Goal: Task Accomplishment & Management: Manage account settings

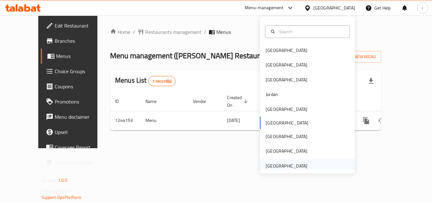
click at [302, 163] on div "[GEOGRAPHIC_DATA]" at bounding box center [286, 165] width 52 height 15
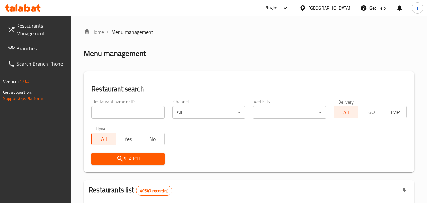
click at [284, 8] on icon at bounding box center [286, 8] width 8 height 8
click at [266, 56] on div "Restaurant-Management" at bounding box center [242, 57] width 95 height 15
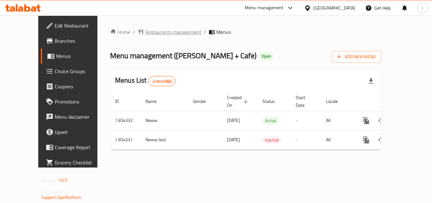
click at [145, 34] on span "Restaurants management" at bounding box center [173, 32] width 56 height 8
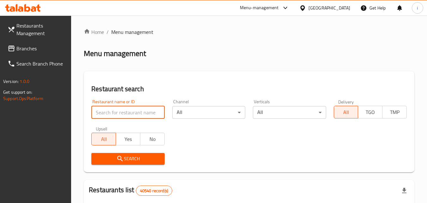
click at [128, 112] on input "search" at bounding box center [127, 112] width 73 height 13
paste input "703128"
type input "703128"
click button "Search" at bounding box center [127, 159] width 73 height 12
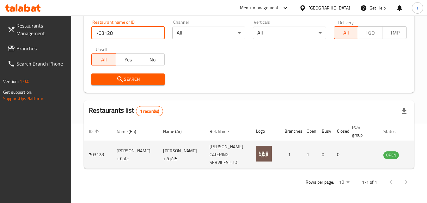
click at [417, 157] on icon "enhanced table" at bounding box center [421, 155] width 8 height 8
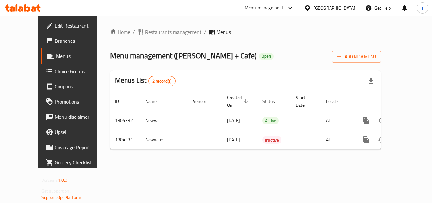
click at [315, 8] on div "[GEOGRAPHIC_DATA]" at bounding box center [334, 7] width 42 height 7
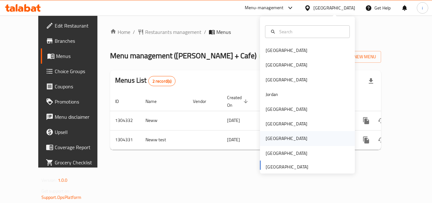
click at [272, 139] on div "[GEOGRAPHIC_DATA]" at bounding box center [286, 138] width 52 height 15
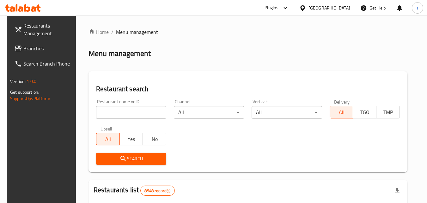
click at [287, 8] on icon at bounding box center [285, 8] width 4 height 3
click at [280, 56] on div "Restaurant-Management" at bounding box center [256, 57] width 60 height 15
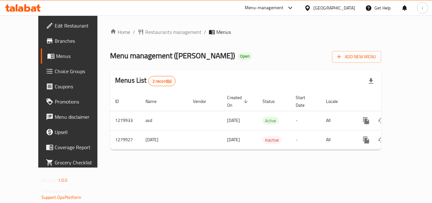
click at [145, 34] on span "Restaurants management" at bounding box center [173, 32] width 56 height 8
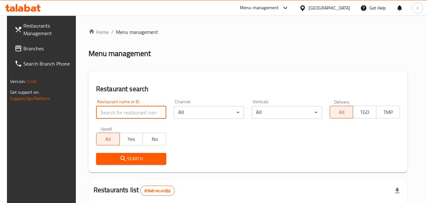
click at [126, 115] on input "search" at bounding box center [131, 112] width 70 height 13
paste input "693523"
type input "693523"
click button "Search" at bounding box center [131, 159] width 70 height 12
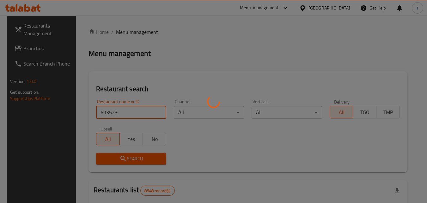
click button "Search" at bounding box center [131, 159] width 70 height 12
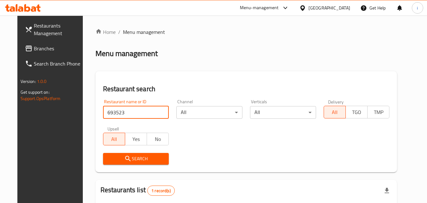
scroll to position [74, 0]
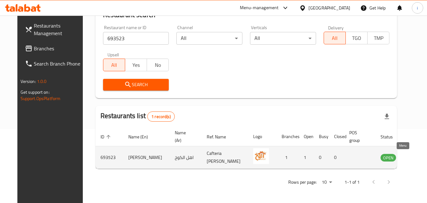
click at [414, 159] on icon "enhanced table" at bounding box center [418, 157] width 8 height 8
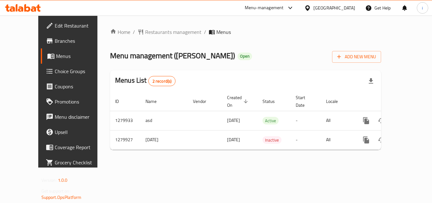
click at [349, 7] on div "Qatar" at bounding box center [334, 7] width 42 height 7
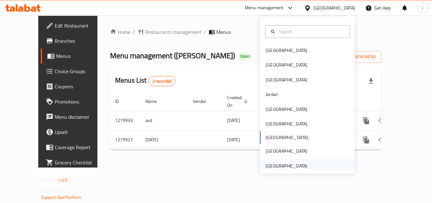
click at [288, 166] on div "[GEOGRAPHIC_DATA]" at bounding box center [286, 165] width 42 height 7
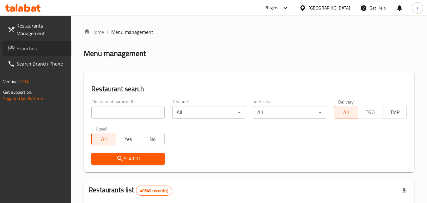
click at [33, 51] on span "Branches" at bounding box center [41, 49] width 50 height 8
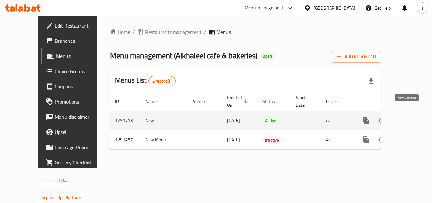
click at [408, 117] on icon "enhanced table" at bounding box center [412, 121] width 8 height 8
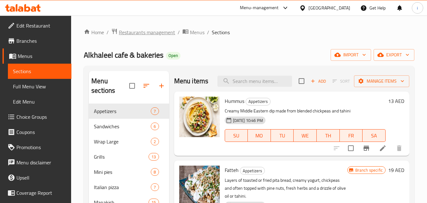
click at [155, 28] on span "Restaurants management" at bounding box center [147, 32] width 56 height 8
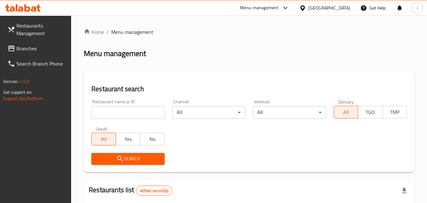
click at [133, 116] on input "search" at bounding box center [127, 112] width 73 height 13
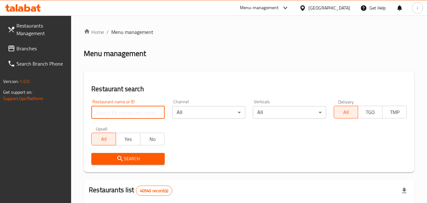
paste input "698760"
type input "698760"
click button "Search" at bounding box center [127, 159] width 73 height 12
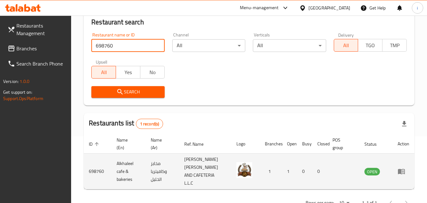
scroll to position [79, 0]
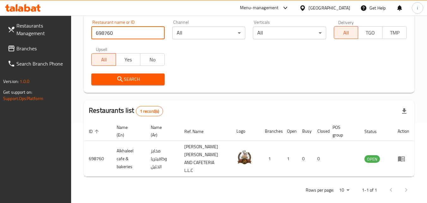
click at [401, 160] on icon "enhanced table" at bounding box center [401, 158] width 7 height 5
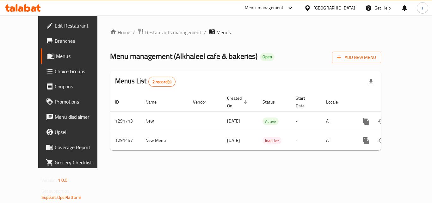
click at [289, 10] on icon at bounding box center [290, 8] width 8 height 8
click at [254, 51] on div "Restaurant-Management" at bounding box center [230, 55] width 60 height 15
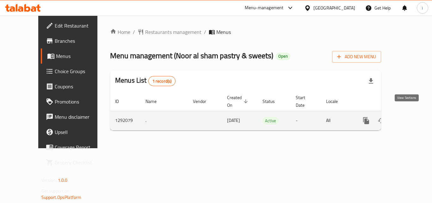
click at [408, 117] on icon "enhanced table" at bounding box center [412, 121] width 8 height 8
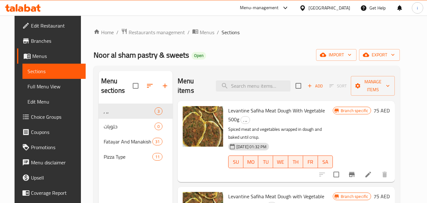
click at [331, 7] on div "[GEOGRAPHIC_DATA]" at bounding box center [329, 7] width 42 height 7
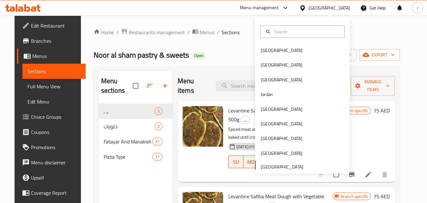
click at [271, 163] on div "Bahrain Egypt Iraq Jordan Kuwait Oman Qatar Saudi Arabia United Arab Emirates" at bounding box center [302, 108] width 95 height 130
click at [39, 56] on span "Menus" at bounding box center [56, 56] width 49 height 8
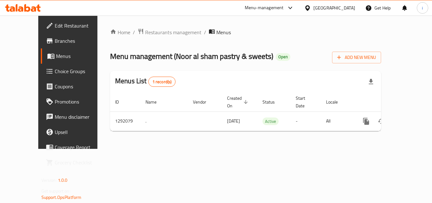
click at [55, 44] on span "Branches" at bounding box center [80, 41] width 51 height 8
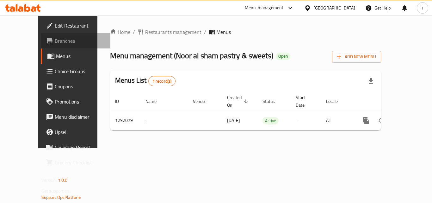
click at [55, 38] on span "Branches" at bounding box center [80, 41] width 51 height 8
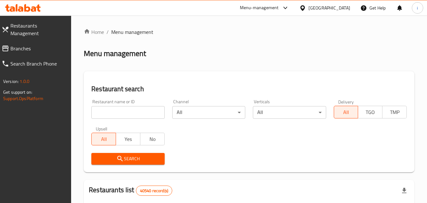
click at [286, 7] on icon at bounding box center [286, 8] width 8 height 8
click at [256, 52] on div "Restaurant-Management" at bounding box center [242, 55] width 95 height 15
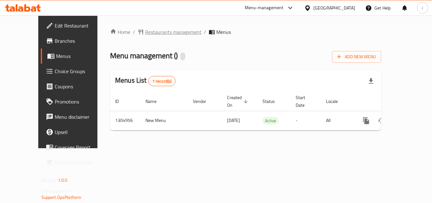
click at [147, 35] on span "Restaurants management" at bounding box center [173, 32] width 56 height 8
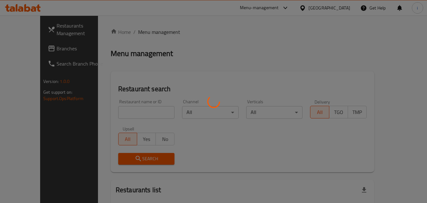
click at [138, 113] on div at bounding box center [213, 101] width 427 height 203
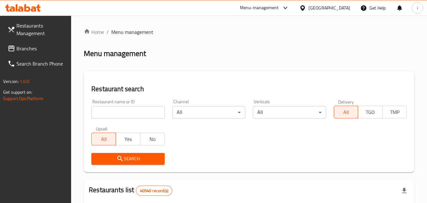
click at [317, 7] on div "[GEOGRAPHIC_DATA]" at bounding box center [329, 7] width 42 height 7
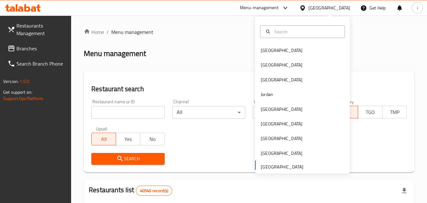
click at [262, 5] on div "Menu-management" at bounding box center [259, 8] width 39 height 8
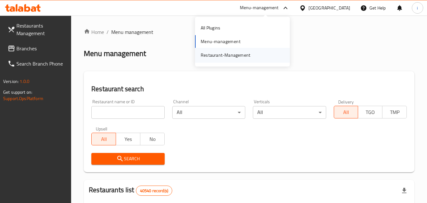
click at [246, 57] on div "Restaurant-Management" at bounding box center [226, 55] width 50 height 7
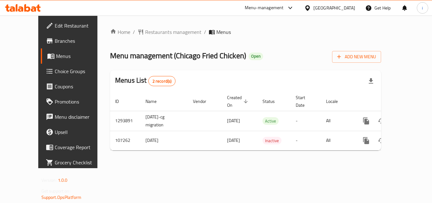
click at [283, 8] on div "Menu-management" at bounding box center [264, 8] width 39 height 8
click at [237, 57] on div "Restaurant-Management" at bounding box center [230, 55] width 50 height 7
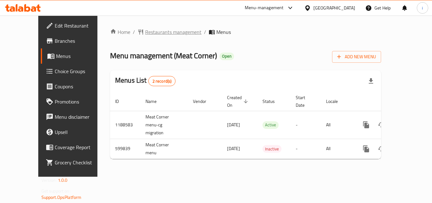
click at [159, 35] on span "Restaurants management" at bounding box center [173, 32] width 56 height 8
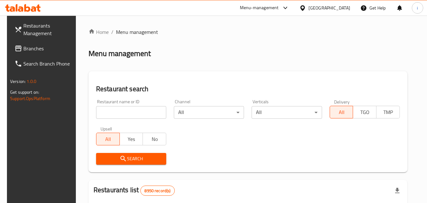
click at [136, 110] on input "search" at bounding box center [131, 112] width 70 height 13
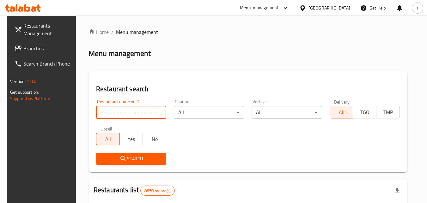
paste input "637636"
type input "637636"
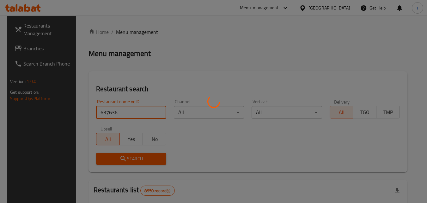
click button "Search" at bounding box center [131, 159] width 70 height 12
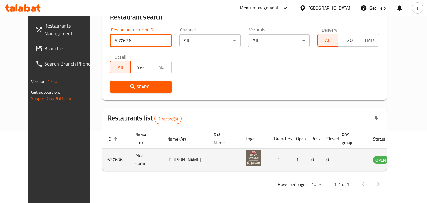
scroll to position [74, 0]
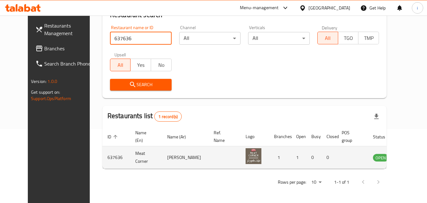
click at [406, 160] on icon "enhanced table" at bounding box center [410, 157] width 8 height 8
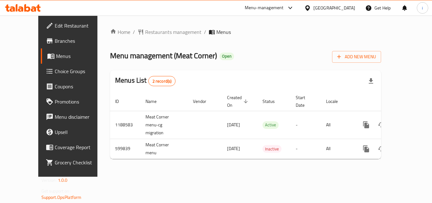
click at [349, 8] on div "Qatar" at bounding box center [334, 7] width 42 height 7
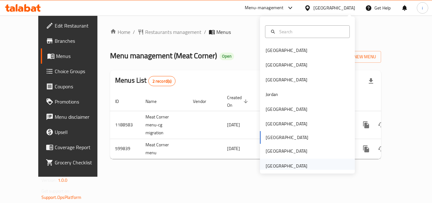
click at [302, 164] on div "[GEOGRAPHIC_DATA]" at bounding box center [286, 165] width 52 height 15
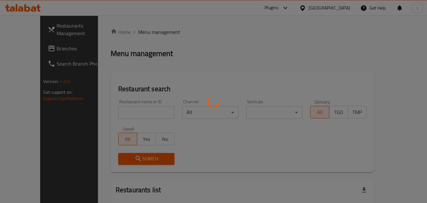
click at [41, 48] on div at bounding box center [213, 101] width 427 height 203
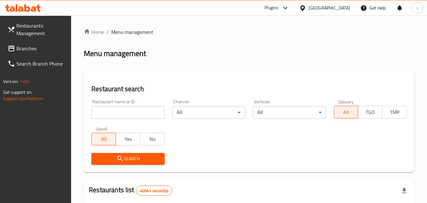
click at [41, 48] on span "Branches" at bounding box center [41, 49] width 50 height 8
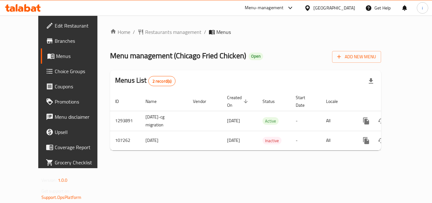
click at [136, 29] on div at bounding box center [216, 101] width 432 height 203
click at [145, 34] on span "Restaurants management" at bounding box center [173, 32] width 56 height 8
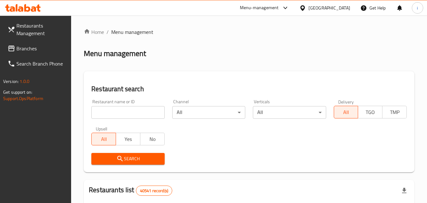
click at [138, 114] on input "search" at bounding box center [127, 112] width 73 height 13
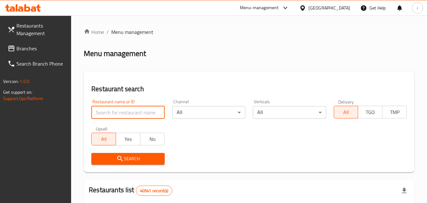
paste input "603437"
type input "603437"
click button "Search" at bounding box center [127, 159] width 73 height 12
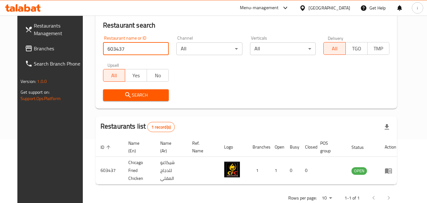
scroll to position [74, 0]
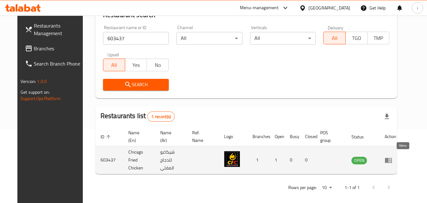
click at [392, 161] on icon "enhanced table" at bounding box center [389, 160] width 8 height 8
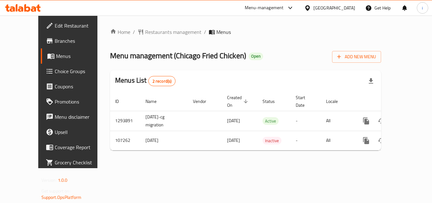
click at [343, 10] on div "[GEOGRAPHIC_DATA]" at bounding box center [334, 7] width 42 height 7
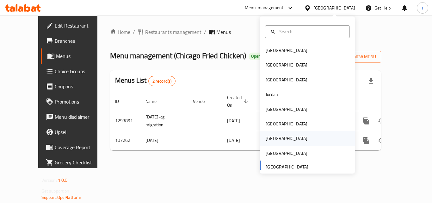
click at [267, 137] on div "[GEOGRAPHIC_DATA]" at bounding box center [286, 138] width 42 height 7
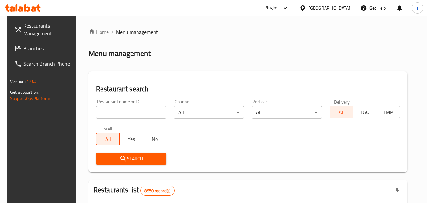
click at [24, 48] on span "Branches" at bounding box center [48, 49] width 50 height 8
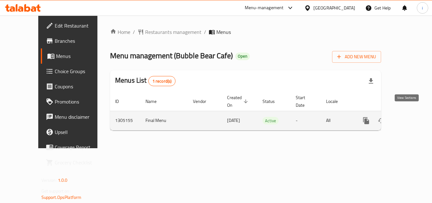
click at [409, 118] on icon "enhanced table" at bounding box center [412, 121] width 6 height 6
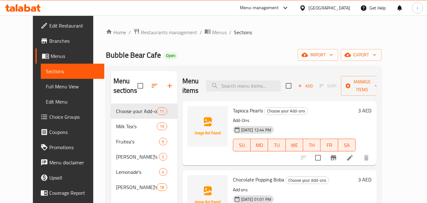
click at [258, 9] on div "Menu-management" at bounding box center [259, 8] width 39 height 8
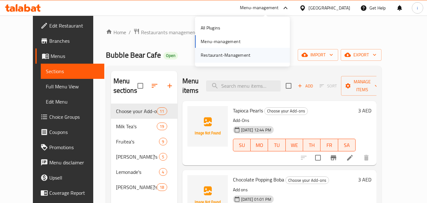
click at [237, 57] on div "Restaurant-Management" at bounding box center [226, 55] width 50 height 7
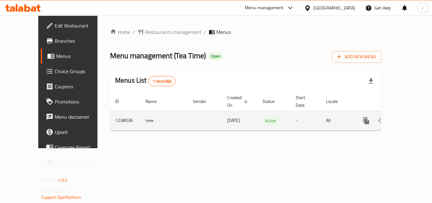
click at [409, 118] on icon "enhanced table" at bounding box center [412, 121] width 6 height 6
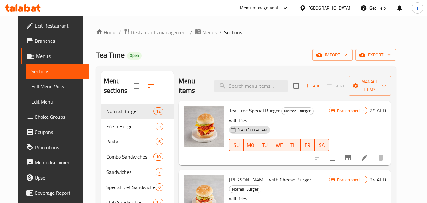
click at [146, 32] on span "Restaurants management" at bounding box center [159, 32] width 56 height 8
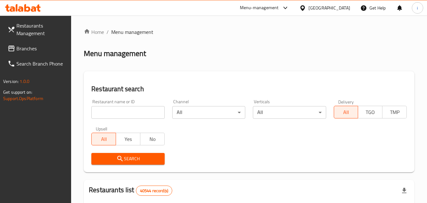
click at [134, 113] on input "search" at bounding box center [127, 112] width 73 height 13
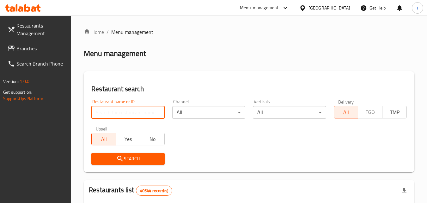
paste input "679557"
type input "679557"
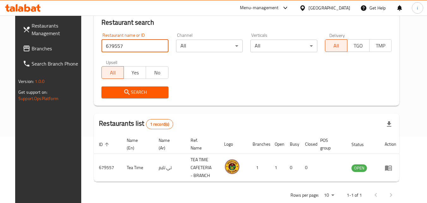
scroll to position [79, 0]
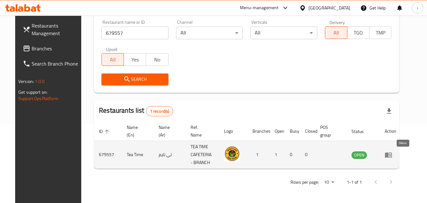
click at [396, 153] on link "enhanced table" at bounding box center [391, 155] width 12 height 8
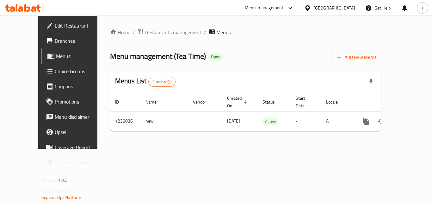
click at [338, 12] on div "[GEOGRAPHIC_DATA]" at bounding box center [329, 7] width 61 height 15
click at [328, 8] on div "[GEOGRAPHIC_DATA]" at bounding box center [334, 7] width 42 height 7
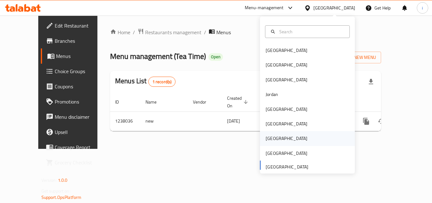
click at [269, 137] on div "[GEOGRAPHIC_DATA]" at bounding box center [286, 138] width 42 height 7
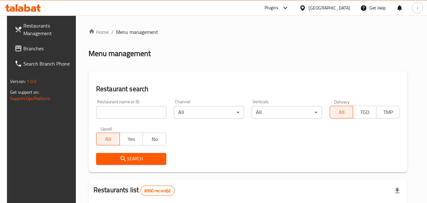
click at [289, 9] on div at bounding box center [284, 8] width 10 height 8
click at [284, 55] on div "Restaurant-Management" at bounding box center [256, 57] width 60 height 15
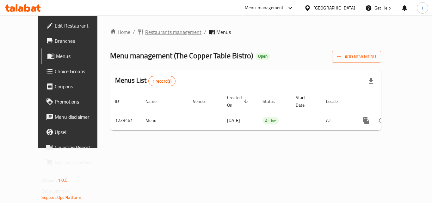
click at [155, 29] on span "Restaurants management" at bounding box center [173, 32] width 56 height 8
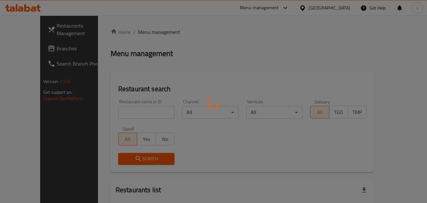
click at [144, 113] on div at bounding box center [213, 101] width 427 height 203
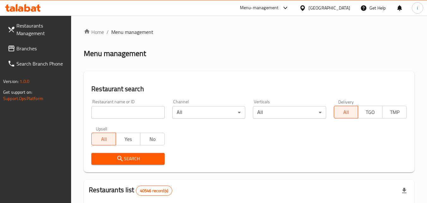
click at [144, 113] on input "search" at bounding box center [127, 112] width 73 height 13
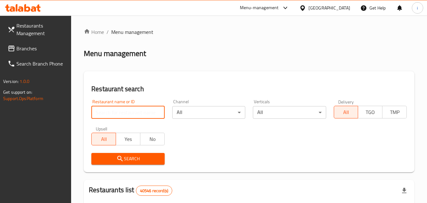
paste input "676706"
type input "676706"
click button "Search" at bounding box center [127, 159] width 73 height 12
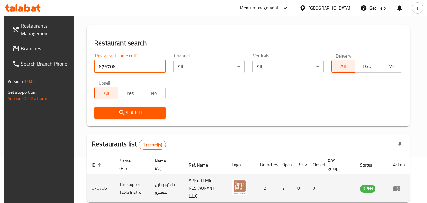
scroll to position [79, 0]
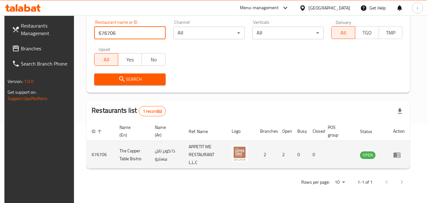
click at [401, 155] on icon "enhanced table" at bounding box center [397, 155] width 8 height 8
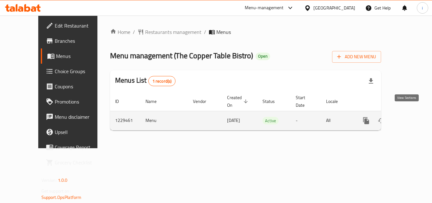
click at [408, 117] on icon "enhanced table" at bounding box center [412, 121] width 8 height 8
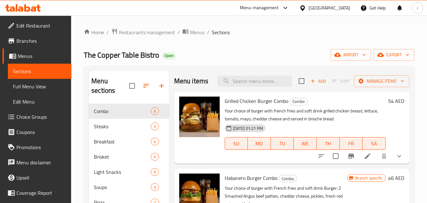
click at [40, 115] on span "Choice Groups" at bounding box center [41, 117] width 50 height 8
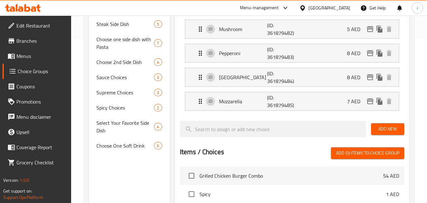
scroll to position [158, 0]
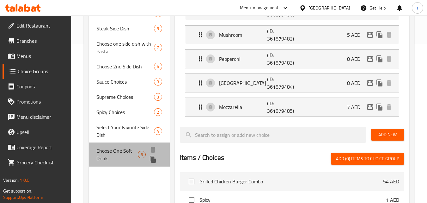
click at [126, 152] on span "Choose One Soft Drink" at bounding box center [116, 154] width 41 height 15
type input "Choose One Soft Drink"
type input "اختر مشروب غازي و احد"
type input "1"
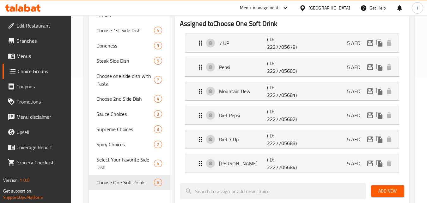
scroll to position [127, 0]
click at [174, 120] on div "Assigned to Choose One Soft Drink 7 UP (ID: 2227705679) 5 AED Name (En) 7 UP Na…" at bounding box center [292, 183] width 240 height 344
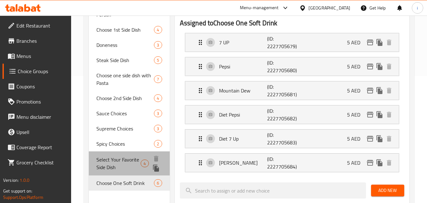
click at [115, 167] on span "Select Your Favorite Side Dish" at bounding box center [118, 162] width 44 height 15
type input "Select Your Favorite Side Dish"
type input "اختر طبق جانبي مفضل لديك"
type input "0"
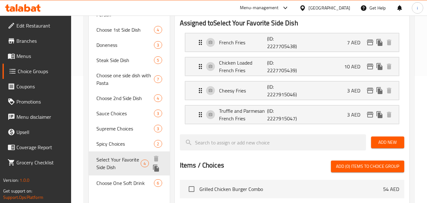
click at [121, 164] on span "Select Your Favorite Side Dish" at bounding box center [118, 162] width 44 height 15
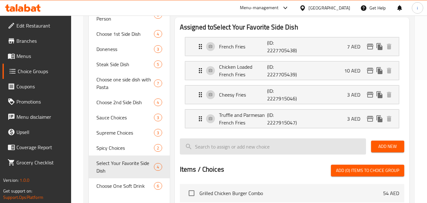
scroll to position [158, 0]
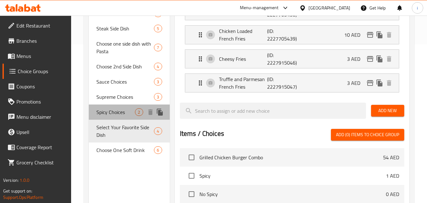
click at [115, 113] on span "Spicy Choices" at bounding box center [115, 112] width 39 height 8
type input "Spicy Choices"
type input "خيارات الحار"
type input "1"
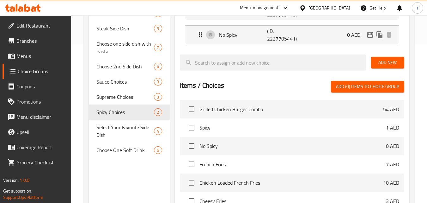
scroll to position [64, 0]
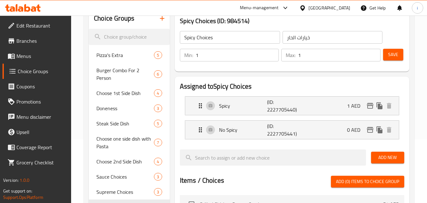
click at [324, 8] on div "[GEOGRAPHIC_DATA]" at bounding box center [329, 7] width 42 height 7
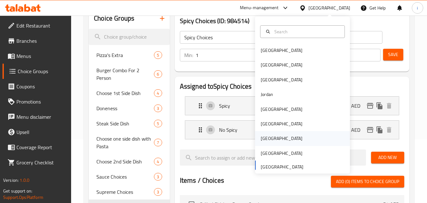
click at [262, 137] on div "[GEOGRAPHIC_DATA]" at bounding box center [282, 138] width 42 height 7
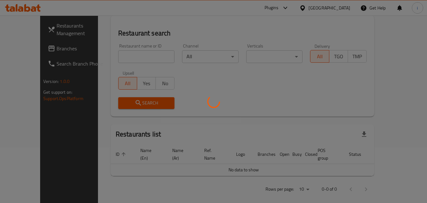
scroll to position [64, 0]
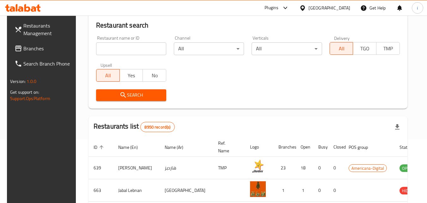
click at [36, 49] on span "Branches" at bounding box center [48, 49] width 50 height 8
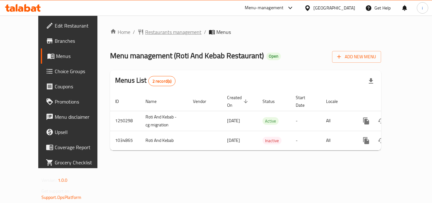
click at [150, 31] on span "Restaurants management" at bounding box center [173, 32] width 56 height 8
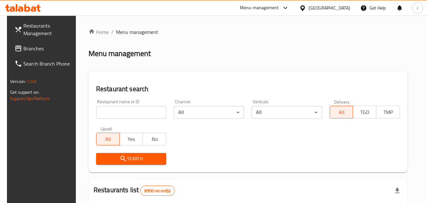
click at [141, 111] on input "search" at bounding box center [131, 112] width 70 height 13
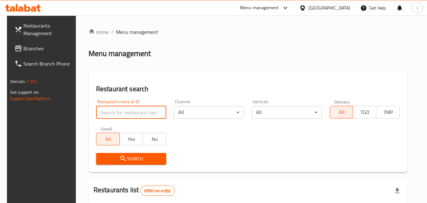
paste input "661593"
type input "661593"
click button "Search" at bounding box center [131, 159] width 70 height 12
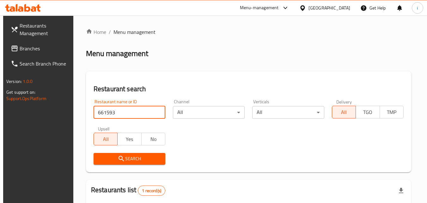
scroll to position [79, 0]
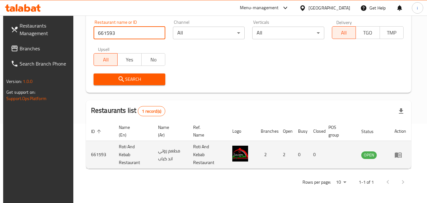
click at [402, 156] on icon "enhanced table" at bounding box center [398, 154] width 7 height 5
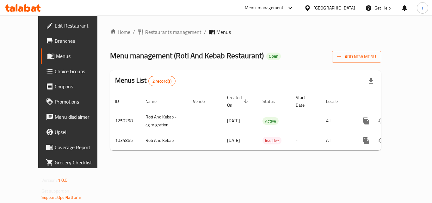
click at [313, 8] on div at bounding box center [308, 7] width 9 height 7
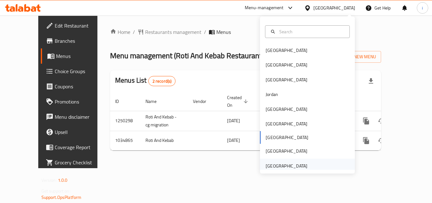
click at [295, 165] on div "United Arab Emirates" at bounding box center [286, 165] width 42 height 7
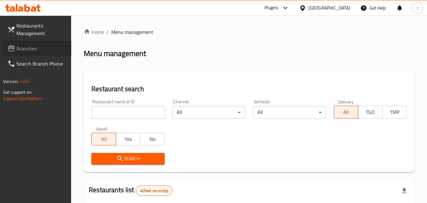
click at [29, 48] on span "Branches" at bounding box center [41, 49] width 50 height 8
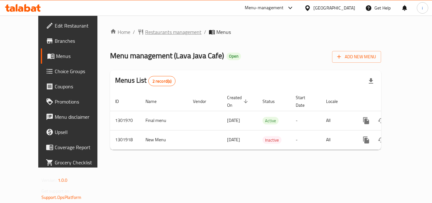
click at [163, 36] on span "Restaurants management" at bounding box center [173, 32] width 56 height 8
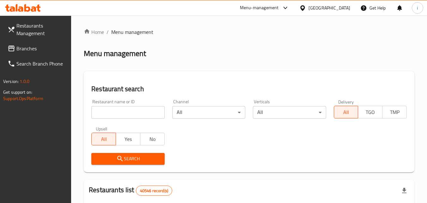
click at [141, 113] on input "search" at bounding box center [127, 112] width 73 height 13
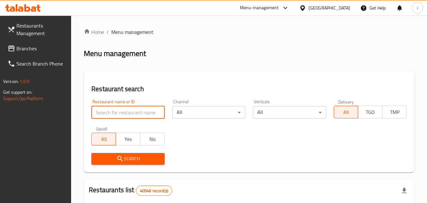
paste input "702153"
type input "702153"
click button "Search" at bounding box center [127, 159] width 73 height 12
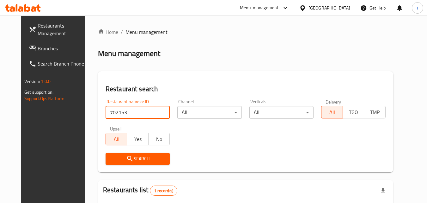
scroll to position [74, 0]
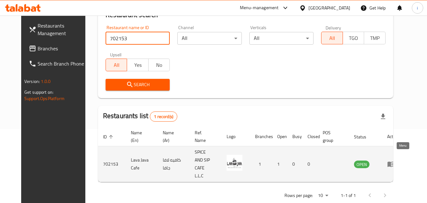
click at [394, 161] on icon "enhanced table" at bounding box center [390, 163] width 7 height 5
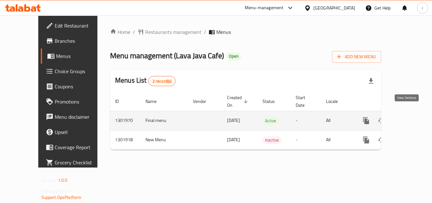
click at [409, 118] on icon "enhanced table" at bounding box center [412, 121] width 6 height 6
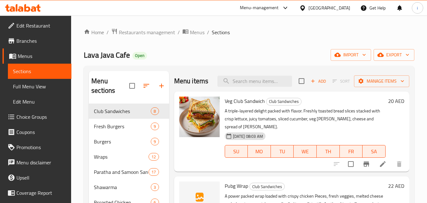
click at [30, 119] on span "Choice Groups" at bounding box center [41, 117] width 50 height 8
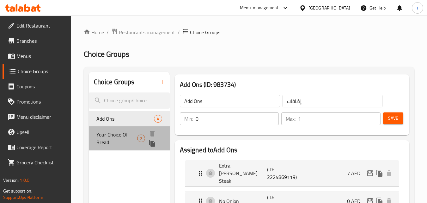
click at [132, 134] on span "Your Choice Of Bread" at bounding box center [116, 138] width 40 height 15
type input "Your Choice Of Bread"
type input "اختيارك من خبز"
type input "1"
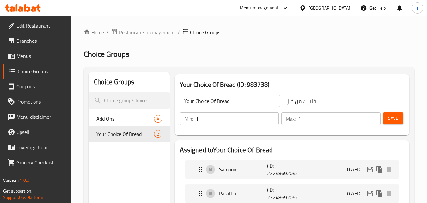
scroll to position [95, 0]
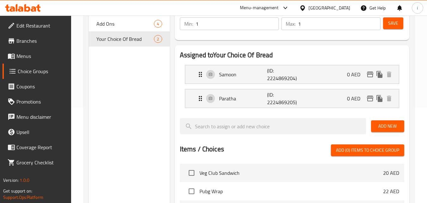
click at [261, 9] on div "Menu-management" at bounding box center [259, 8] width 39 height 8
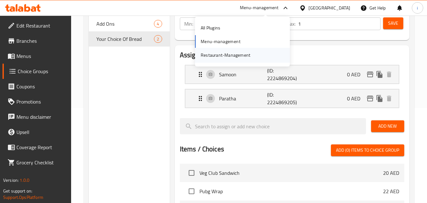
click at [237, 54] on div "Restaurant-Management" at bounding box center [226, 55] width 50 height 7
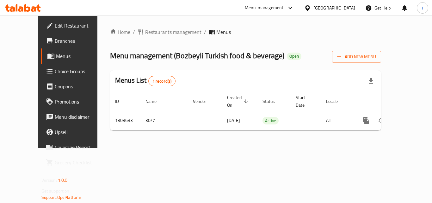
click at [292, 6] on icon at bounding box center [290, 8] width 8 height 8
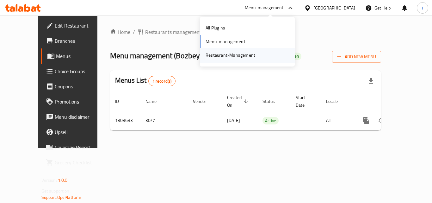
click at [248, 52] on div "Restaurant-Management" at bounding box center [230, 55] width 50 height 7
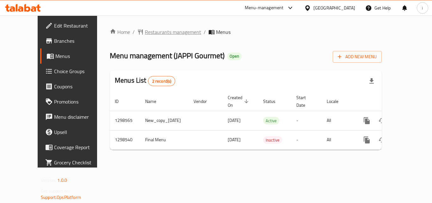
click at [154, 35] on span "Restaurants management" at bounding box center [173, 32] width 56 height 8
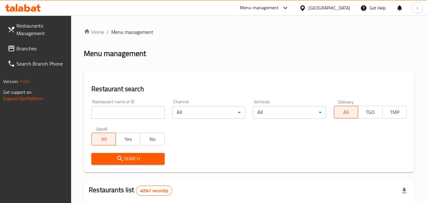
click at [140, 112] on input "search" at bounding box center [127, 112] width 73 height 13
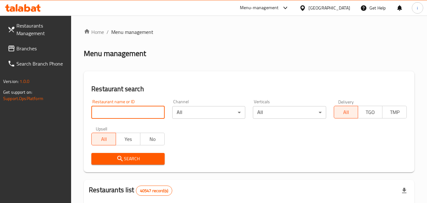
paste input "700966"
click button "Search" at bounding box center [127, 159] width 73 height 12
type input "700966"
click button "Search" at bounding box center [127, 159] width 73 height 12
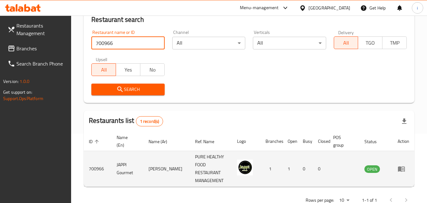
scroll to position [79, 0]
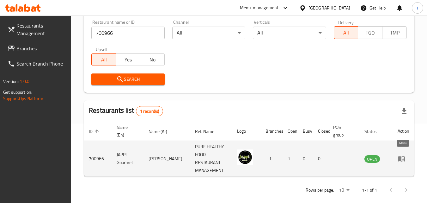
click at [404, 156] on icon "enhanced table" at bounding box center [401, 158] width 7 height 5
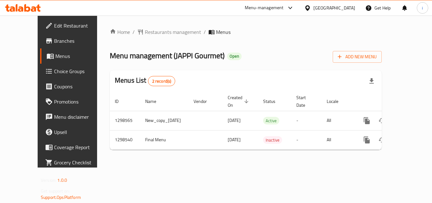
click at [314, 4] on div "[GEOGRAPHIC_DATA]" at bounding box center [334, 7] width 42 height 7
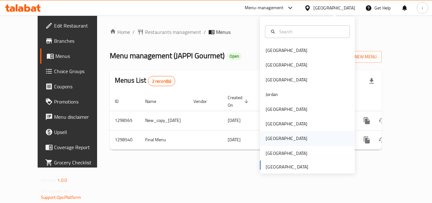
click at [273, 138] on div "[GEOGRAPHIC_DATA]" at bounding box center [286, 138] width 52 height 15
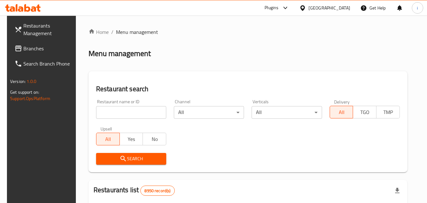
click at [306, 6] on icon at bounding box center [302, 8] width 7 height 7
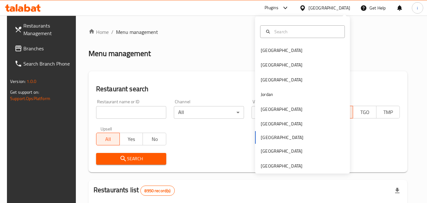
click at [278, 7] on div "Plugins" at bounding box center [272, 8] width 14 height 8
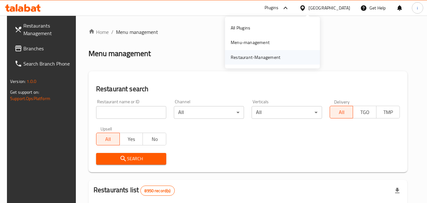
click at [276, 61] on div "Restaurant-Management" at bounding box center [256, 57] width 60 height 15
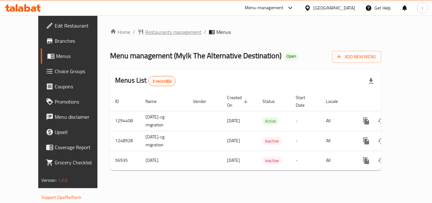
click at [145, 35] on span "Restaurants management" at bounding box center [173, 32] width 56 height 8
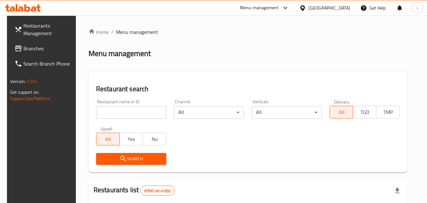
click at [135, 113] on input "search" at bounding box center [131, 112] width 70 height 13
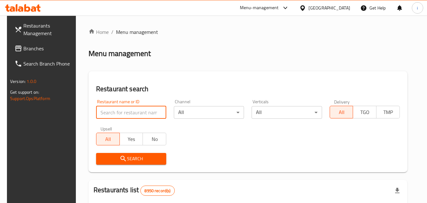
paste input "27791"
type input "27791"
click button "Search" at bounding box center [131, 159] width 70 height 12
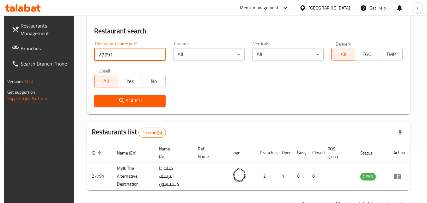
scroll to position [79, 0]
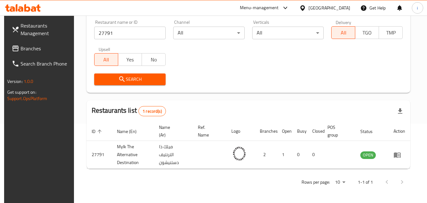
click at [279, 9] on div "Menu-management" at bounding box center [259, 8] width 39 height 8
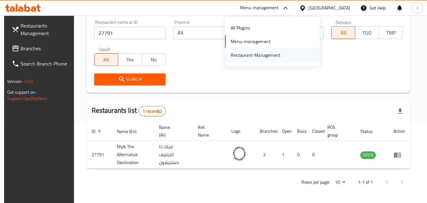
click at [262, 54] on div "Restaurant-Management" at bounding box center [256, 55] width 50 height 7
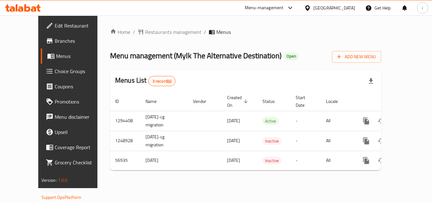
click at [148, 32] on span "Restaurants management" at bounding box center [173, 32] width 56 height 8
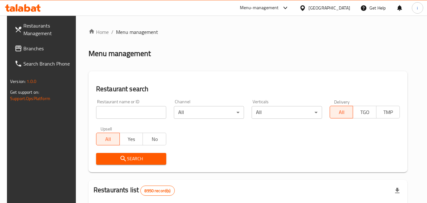
click at [132, 113] on input "search" at bounding box center [131, 112] width 70 height 13
paste input "27791"
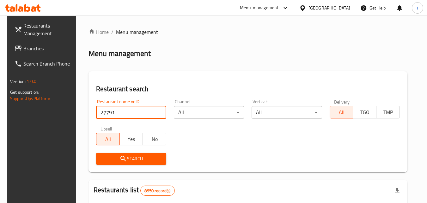
type input "27791"
click button "Search" at bounding box center [131, 159] width 70 height 12
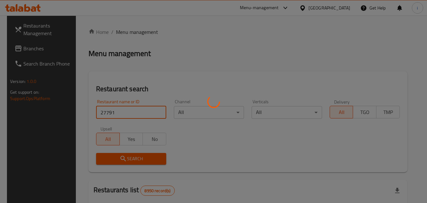
click button "Search" at bounding box center [131, 159] width 70 height 12
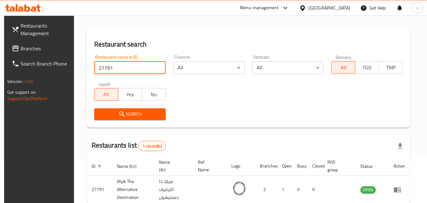
scroll to position [79, 0]
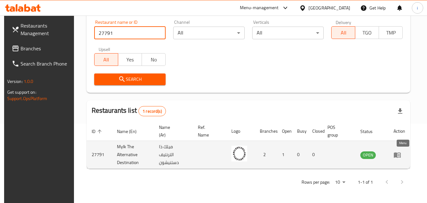
click at [400, 156] on icon "enhanced table" at bounding box center [397, 154] width 7 height 5
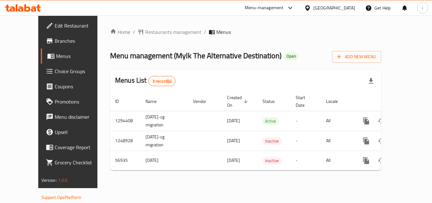
click at [346, 2] on div "Qatar" at bounding box center [329, 7] width 61 height 15
click at [311, 9] on icon at bounding box center [307, 8] width 7 height 7
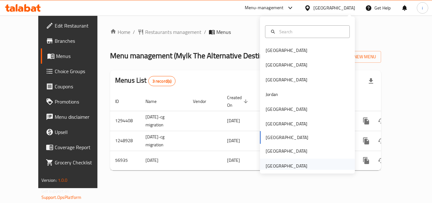
click at [296, 166] on div "[GEOGRAPHIC_DATA]" at bounding box center [286, 165] width 42 height 7
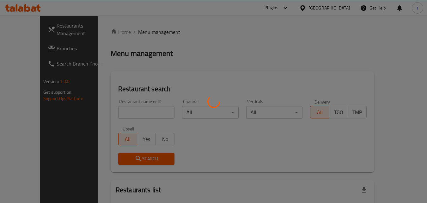
click at [29, 50] on div at bounding box center [213, 101] width 427 height 203
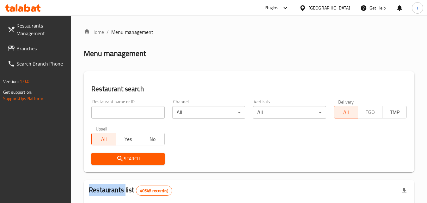
click at [29, 50] on span "Branches" at bounding box center [41, 49] width 50 height 8
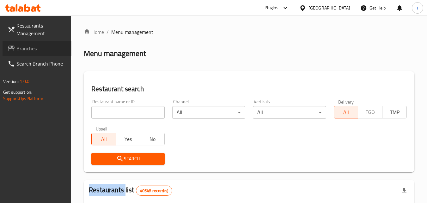
click at [29, 50] on span "Branches" at bounding box center [41, 49] width 50 height 8
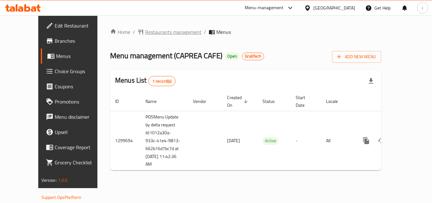
click at [161, 30] on span "Restaurants management" at bounding box center [173, 32] width 56 height 8
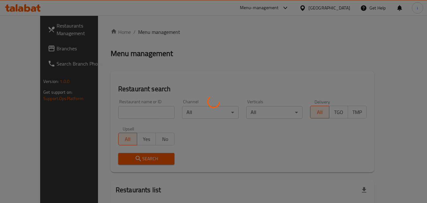
click at [134, 112] on div at bounding box center [213, 101] width 427 height 203
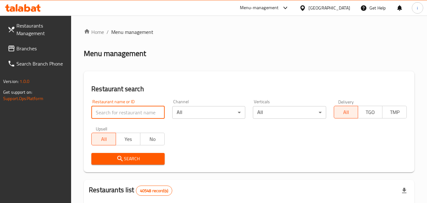
click at [130, 114] on input "search" at bounding box center [127, 112] width 73 height 13
click button "Search" at bounding box center [127, 159] width 73 height 12
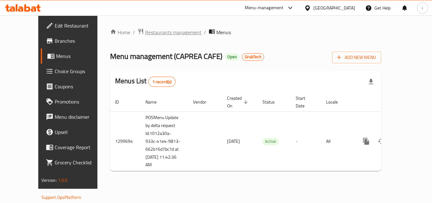
click at [145, 35] on span "Restaurants management" at bounding box center [173, 32] width 56 height 8
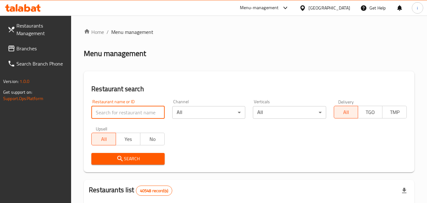
click at [134, 115] on input "search" at bounding box center [127, 112] width 73 height 13
paste input "701431"
type input "701431"
click button "Search" at bounding box center [127, 159] width 73 height 12
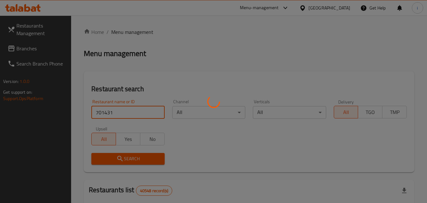
click button "Search" at bounding box center [127, 159] width 73 height 12
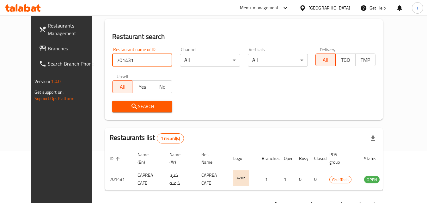
scroll to position [74, 0]
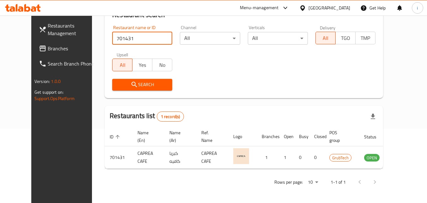
click at [316, 8] on div "[GEOGRAPHIC_DATA]" at bounding box center [329, 7] width 42 height 7
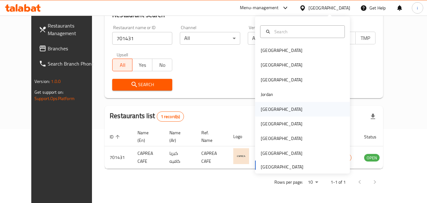
click at [270, 110] on div "[GEOGRAPHIC_DATA]" at bounding box center [282, 109] width 52 height 15
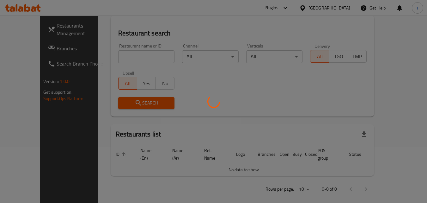
scroll to position [74, 0]
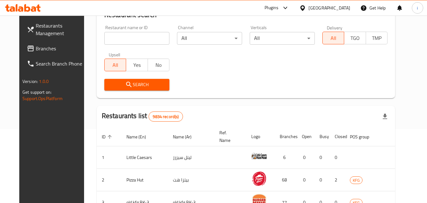
click at [278, 8] on div "Plugins" at bounding box center [272, 8] width 14 height 8
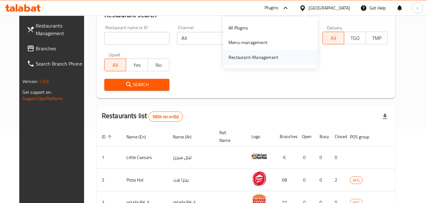
click at [277, 58] on div "Restaurant-Management" at bounding box center [253, 57] width 50 height 7
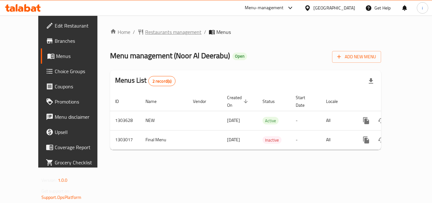
click at [158, 31] on span "Restaurants management" at bounding box center [173, 32] width 56 height 8
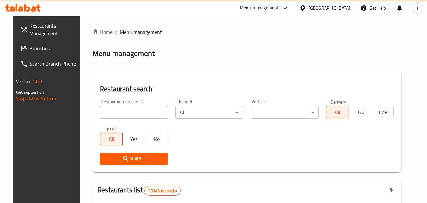
click at [129, 111] on input "search" at bounding box center [134, 112] width 68 height 13
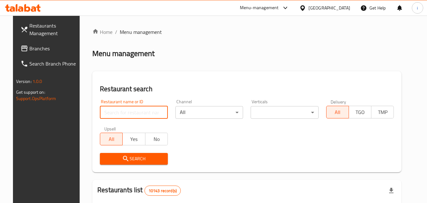
paste input "702638"
type input "702638"
click button "Search" at bounding box center [134, 159] width 68 height 12
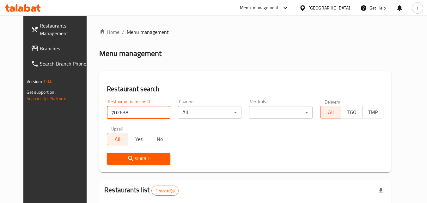
scroll to position [74, 0]
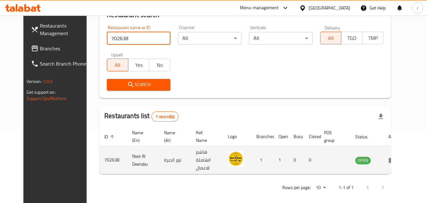
click at [403, 161] on td "enhanced table" at bounding box center [394, 160] width 22 height 28
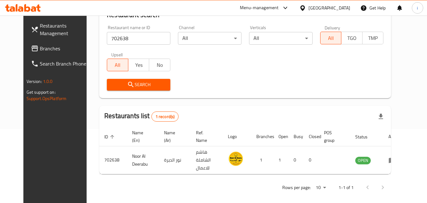
click at [339, 7] on div "Oman" at bounding box center [329, 7] width 42 height 7
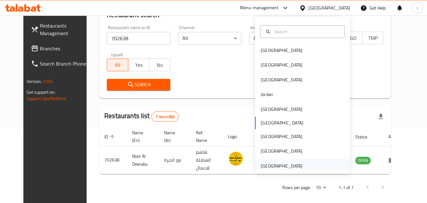
click at [285, 163] on div "[GEOGRAPHIC_DATA]" at bounding box center [282, 165] width 42 height 7
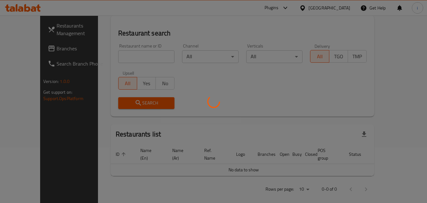
scroll to position [74, 0]
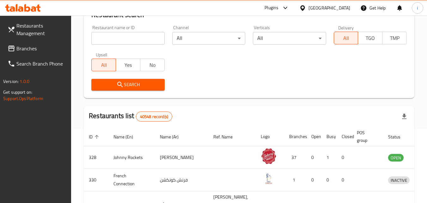
click at [35, 49] on span "Branches" at bounding box center [41, 49] width 50 height 8
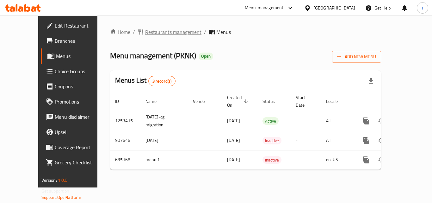
click at [146, 36] on span "Restaurants management" at bounding box center [173, 32] width 56 height 8
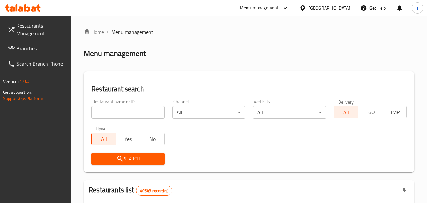
click at [133, 114] on input "search" at bounding box center [127, 112] width 73 height 13
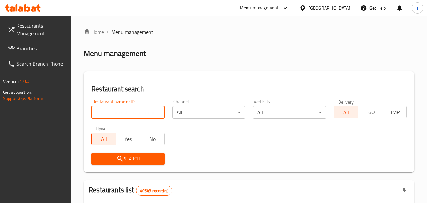
paste input "643846"
type input "643846"
click button "Search" at bounding box center [127, 159] width 73 height 12
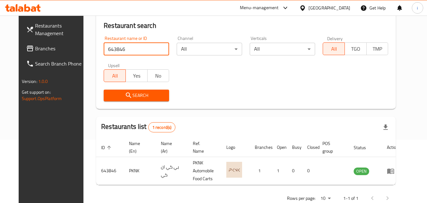
scroll to position [74, 0]
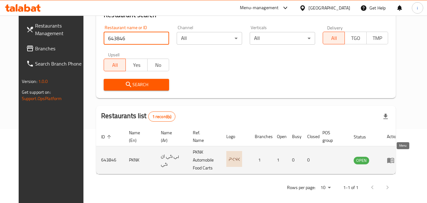
click at [393, 159] on icon "enhanced table" at bounding box center [392, 160] width 2 height 3
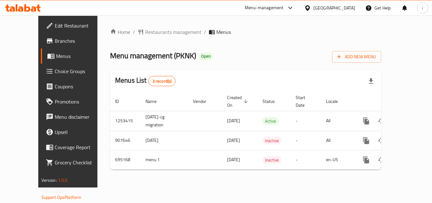
click at [256, 8] on div "Menu-management" at bounding box center [264, 8] width 39 height 8
click at [232, 56] on div "Restaurant-Management" at bounding box center [230, 55] width 50 height 7
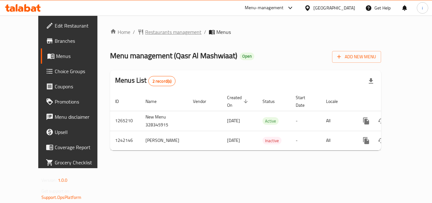
click at [150, 35] on span "Restaurants management" at bounding box center [173, 32] width 56 height 8
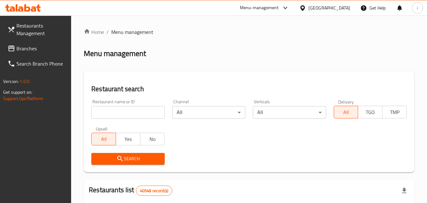
click at [127, 115] on input "search" at bounding box center [127, 112] width 73 height 13
paste input "681002"
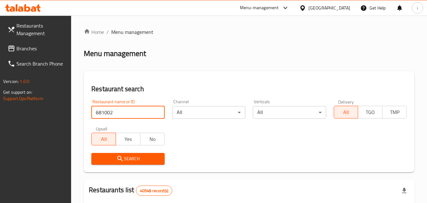
type input "681002"
click button "Search" at bounding box center [127, 159] width 73 height 12
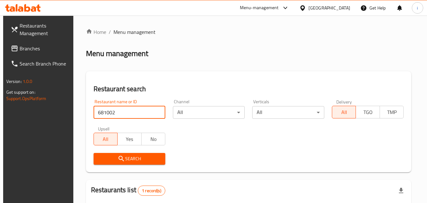
scroll to position [79, 0]
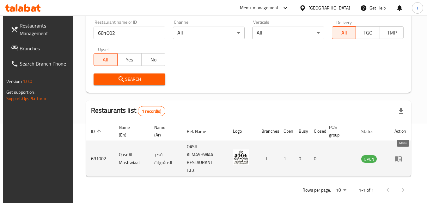
click at [402, 156] on icon "enhanced table" at bounding box center [398, 158] width 7 height 5
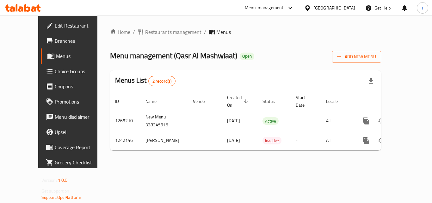
click at [326, 8] on div "[GEOGRAPHIC_DATA]" at bounding box center [334, 7] width 42 height 7
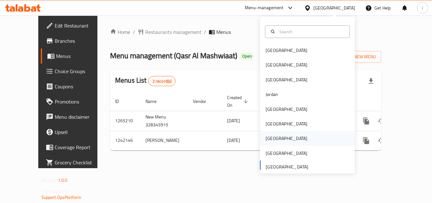
click at [271, 137] on div "[GEOGRAPHIC_DATA]" at bounding box center [286, 138] width 42 height 7
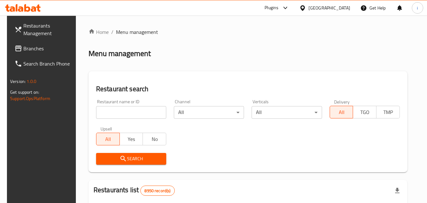
click at [29, 43] on link "Branches" at bounding box center [43, 48] width 69 height 15
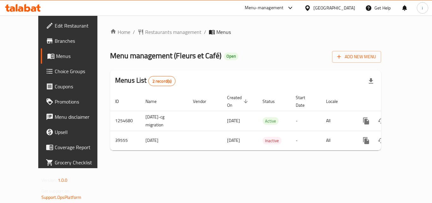
click at [309, 9] on icon at bounding box center [307, 7] width 4 height 5
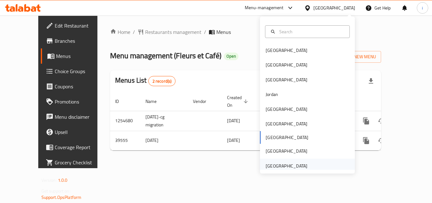
click at [296, 165] on div "[GEOGRAPHIC_DATA]" at bounding box center [286, 165] width 42 height 7
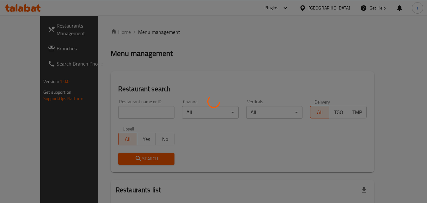
click at [24, 50] on div at bounding box center [213, 101] width 427 height 203
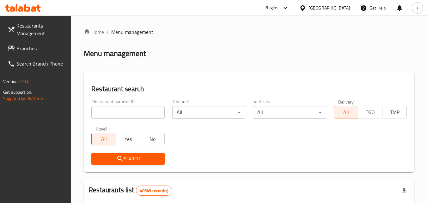
click at [24, 50] on span "Branches" at bounding box center [41, 49] width 50 height 8
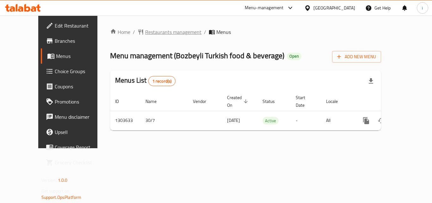
click at [155, 29] on span "Restaurants management" at bounding box center [173, 32] width 56 height 8
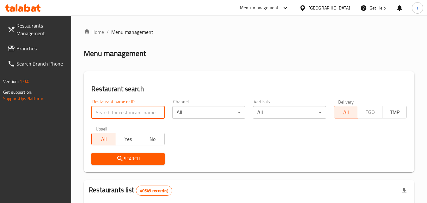
click at [128, 113] on input "search" at bounding box center [127, 112] width 73 height 13
paste input "702914"
click button "Search" at bounding box center [127, 159] width 73 height 12
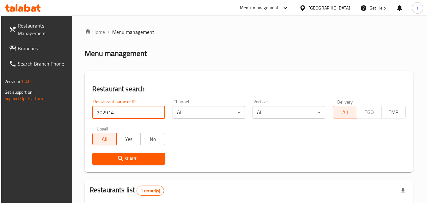
type input "702914"
click button "Search" at bounding box center [128, 159] width 73 height 12
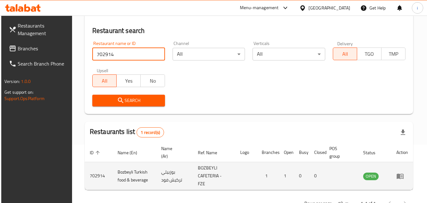
scroll to position [79, 0]
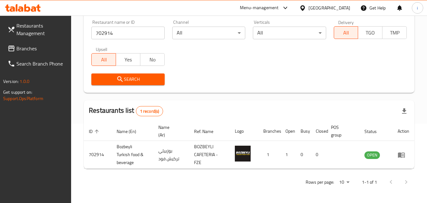
click at [325, 6] on div "[GEOGRAPHIC_DATA]" at bounding box center [329, 7] width 42 height 7
click at [248, 8] on div "Menu-management" at bounding box center [259, 8] width 39 height 8
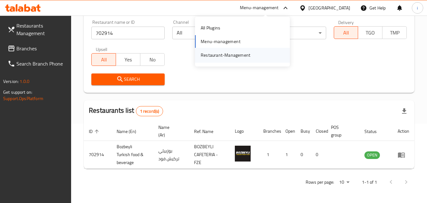
click at [236, 55] on div "Restaurant-Management" at bounding box center [226, 55] width 50 height 7
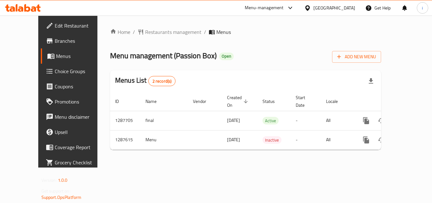
click at [275, 5] on div "Menu-management" at bounding box center [264, 8] width 39 height 8
click at [234, 55] on div "Restaurant-Management" at bounding box center [230, 55] width 50 height 7
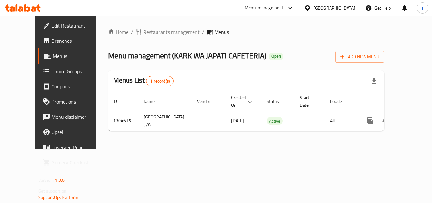
click at [272, 14] on div "Menu-management" at bounding box center [269, 7] width 59 height 15
click at [274, 9] on div "Menu-management" at bounding box center [264, 8] width 39 height 8
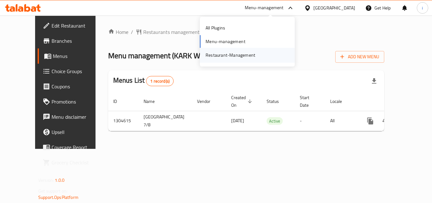
click at [234, 52] on div "Restaurant-Management" at bounding box center [230, 55] width 50 height 7
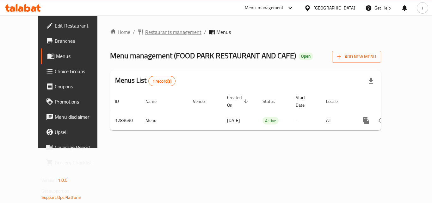
click at [146, 30] on span "Restaurants management" at bounding box center [173, 32] width 56 height 8
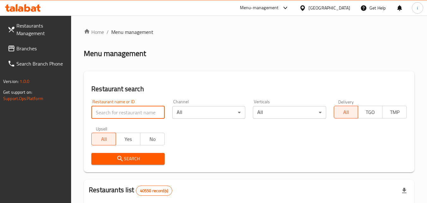
click at [127, 112] on input "search" at bounding box center [127, 112] width 73 height 13
paste input "697791"
click button "Search" at bounding box center [127, 159] width 73 height 12
type input "697791"
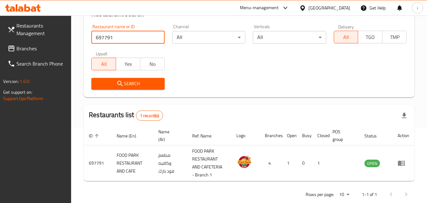
scroll to position [87, 0]
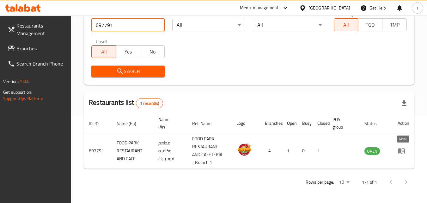
click at [402, 150] on icon "enhanced table" at bounding box center [403, 150] width 2 height 3
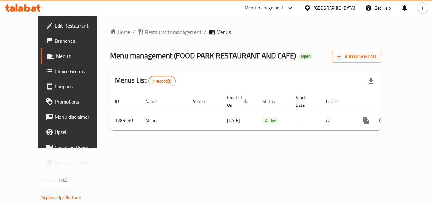
click at [337, 11] on div "[GEOGRAPHIC_DATA]" at bounding box center [334, 7] width 42 height 7
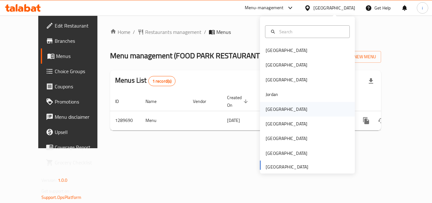
click at [272, 107] on div "[GEOGRAPHIC_DATA]" at bounding box center [286, 109] width 42 height 7
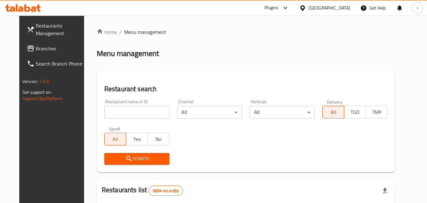
click at [289, 7] on div at bounding box center [284, 8] width 10 height 8
click at [288, 55] on div "Restaurant-Management" at bounding box center [270, 57] width 95 height 15
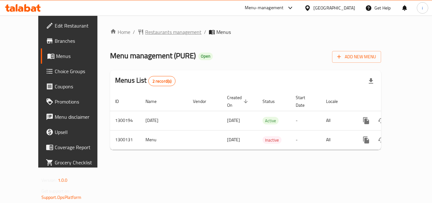
click at [151, 35] on span "Restaurants management" at bounding box center [173, 32] width 56 height 8
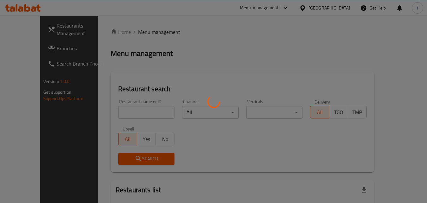
click at [135, 113] on div at bounding box center [213, 101] width 427 height 203
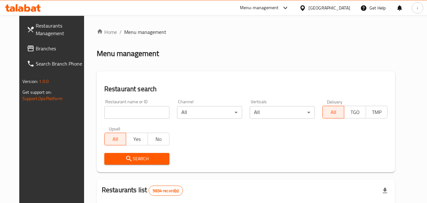
click at [135, 113] on input "search" at bounding box center [136, 112] width 65 height 13
paste input "701631"
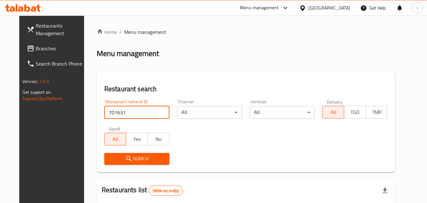
type input "701631"
click button "Search" at bounding box center [136, 159] width 65 height 12
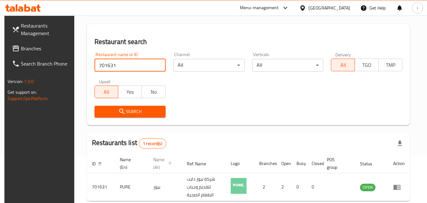
scroll to position [79, 0]
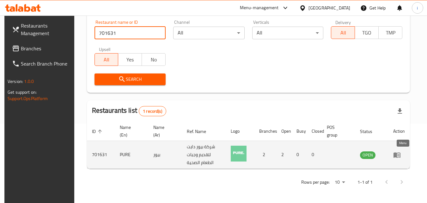
click at [400, 158] on icon "enhanced table" at bounding box center [397, 155] width 8 height 8
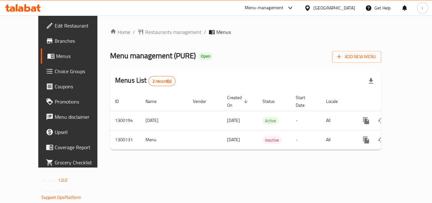
click at [351, 7] on div "[GEOGRAPHIC_DATA]" at bounding box center [334, 7] width 42 height 7
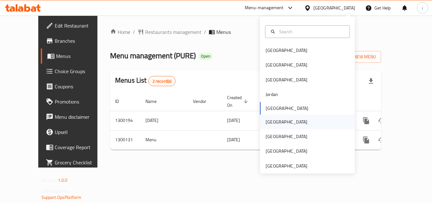
click at [272, 122] on div "[GEOGRAPHIC_DATA]" at bounding box center [286, 121] width 42 height 7
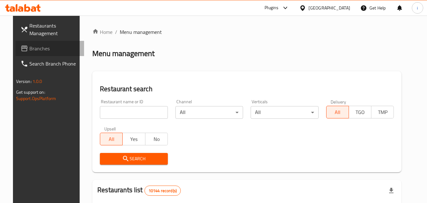
click at [38, 48] on span "Branches" at bounding box center [54, 49] width 50 height 8
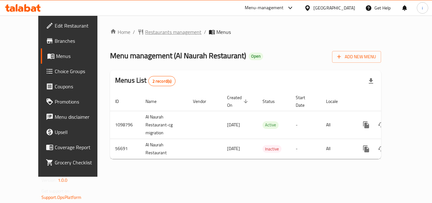
click at [157, 35] on span "Restaurants management" at bounding box center [173, 32] width 56 height 8
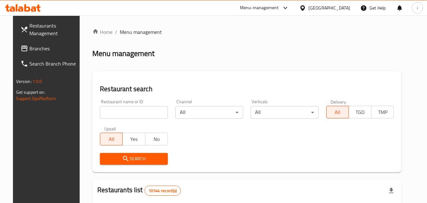
click at [135, 115] on input "search" at bounding box center [134, 112] width 68 height 13
paste input "27676"
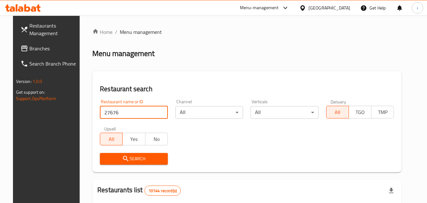
type input "27676"
click button "Search" at bounding box center [134, 159] width 68 height 12
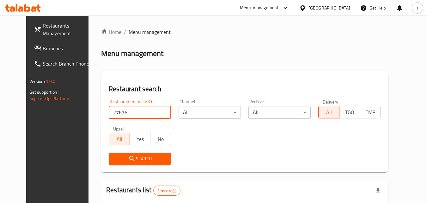
scroll to position [74, 0]
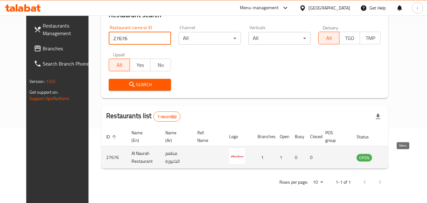
click at [397, 161] on icon "enhanced table" at bounding box center [394, 157] width 8 height 8
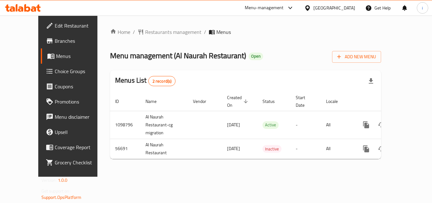
click at [333, 8] on div "Oman" at bounding box center [329, 7] width 61 height 15
click at [309, 7] on icon at bounding box center [307, 7] width 4 height 5
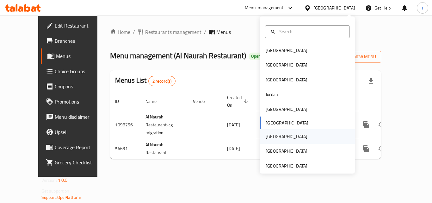
click at [271, 135] on div "[GEOGRAPHIC_DATA]" at bounding box center [286, 136] width 42 height 7
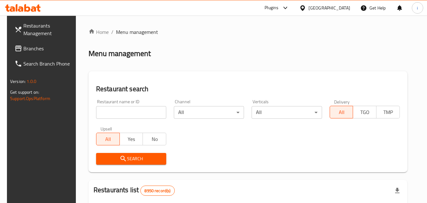
click at [289, 10] on div at bounding box center [284, 8] width 10 height 8
click at [288, 57] on div "Restaurant-Management" at bounding box center [272, 57] width 95 height 15
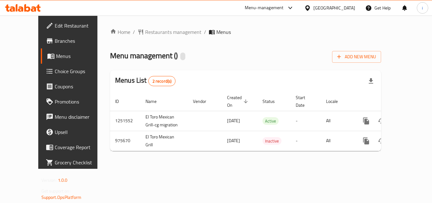
click at [145, 31] on span "Restaurants management" at bounding box center [173, 32] width 56 height 8
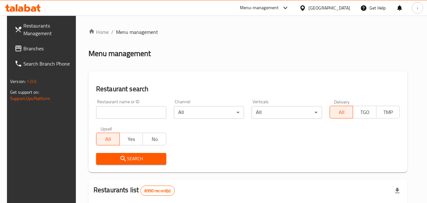
click at [118, 111] on input "search" at bounding box center [131, 112] width 70 height 13
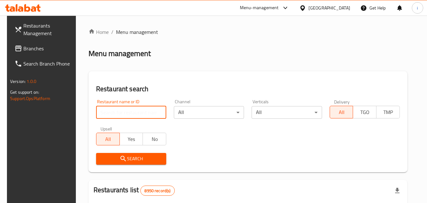
paste input "660003"
type input "660003"
click button "Search" at bounding box center [131, 159] width 70 height 12
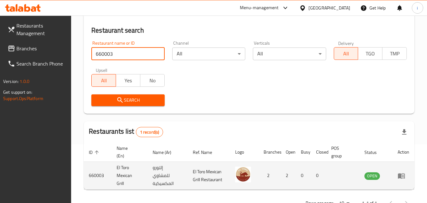
scroll to position [79, 0]
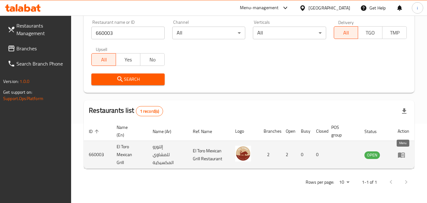
click at [401, 154] on icon "enhanced table" at bounding box center [401, 154] width 7 height 5
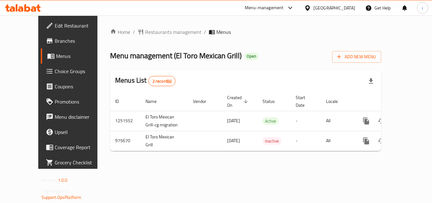
click at [309, 6] on icon at bounding box center [307, 7] width 4 height 5
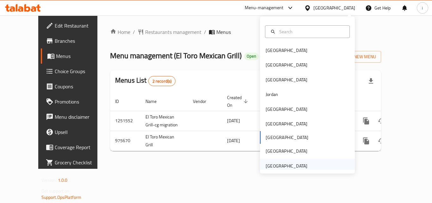
click at [297, 162] on div "[GEOGRAPHIC_DATA]" at bounding box center [286, 165] width 42 height 7
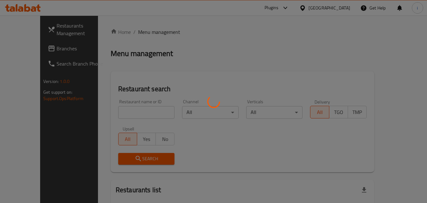
click at [45, 50] on div at bounding box center [213, 101] width 427 height 203
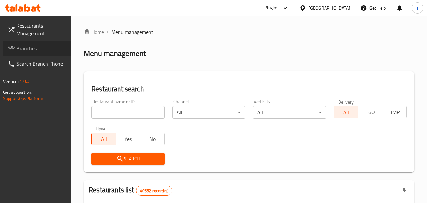
click at [45, 50] on span "Branches" at bounding box center [41, 49] width 50 height 8
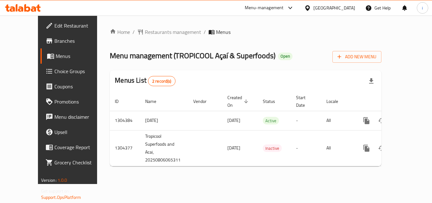
click at [287, 9] on icon at bounding box center [290, 8] width 8 height 8
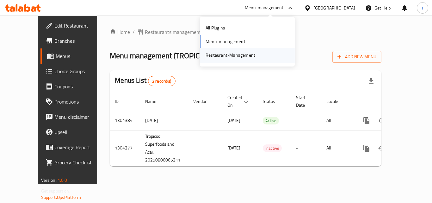
click at [265, 55] on div "Restaurant-Management" at bounding box center [247, 55] width 95 height 15
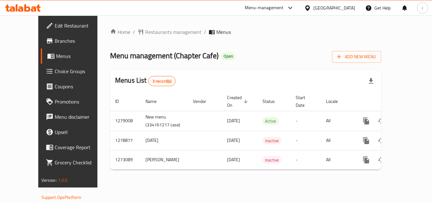
click at [327, 11] on div "[GEOGRAPHIC_DATA]" at bounding box center [334, 7] width 42 height 7
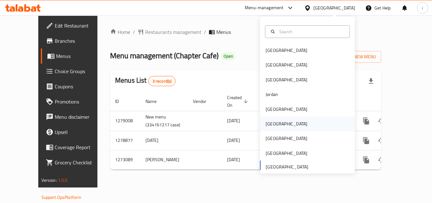
click at [268, 124] on div "[GEOGRAPHIC_DATA]" at bounding box center [286, 123] width 42 height 7
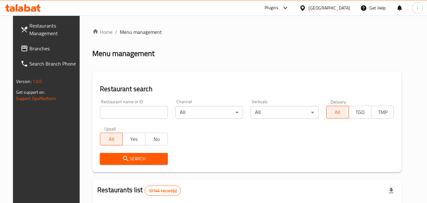
click at [278, 9] on div "Plugins" at bounding box center [272, 8] width 14 height 8
click at [280, 52] on div "Restaurant-Management" at bounding box center [255, 57] width 60 height 15
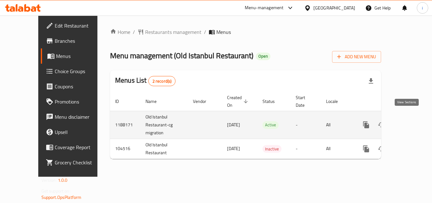
click at [408, 121] on icon "enhanced table" at bounding box center [412, 125] width 8 height 8
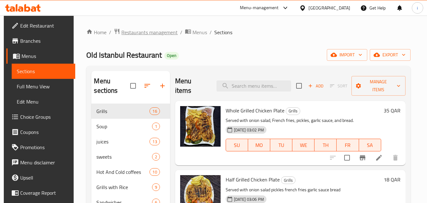
click at [147, 35] on span "Restaurants management" at bounding box center [149, 32] width 56 height 8
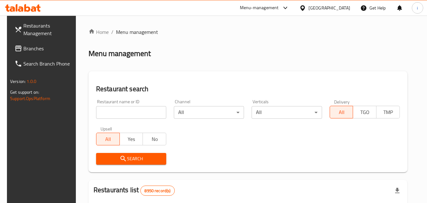
click at [133, 112] on input "search" at bounding box center [131, 112] width 70 height 13
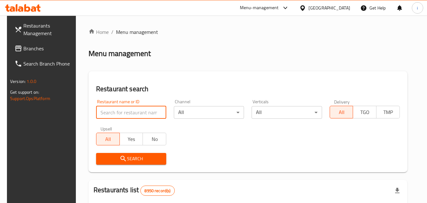
paste input "602885"
type input "602885"
click button "Search" at bounding box center [131, 159] width 70 height 12
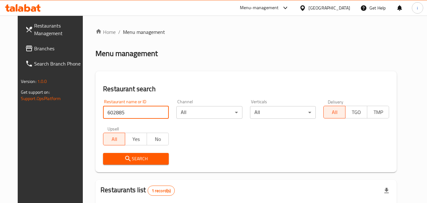
scroll to position [74, 0]
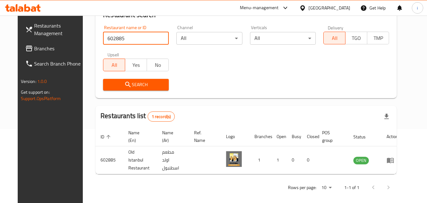
click at [341, 9] on div "Qatar" at bounding box center [329, 7] width 42 height 7
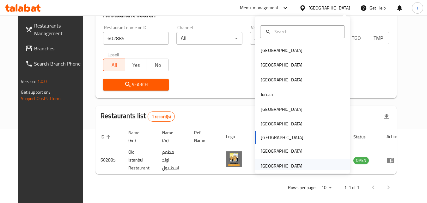
click at [279, 168] on div "[GEOGRAPHIC_DATA]" at bounding box center [282, 165] width 42 height 7
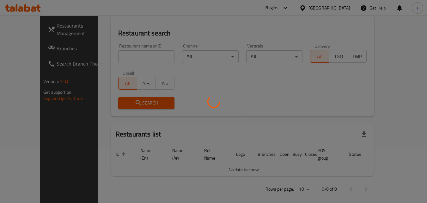
scroll to position [74, 0]
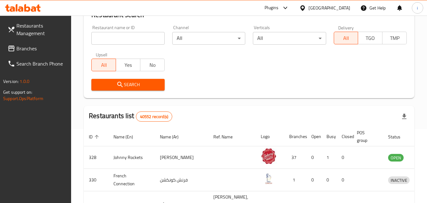
click at [50, 50] on span "Branches" at bounding box center [41, 49] width 50 height 8
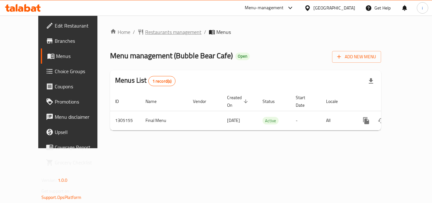
click at [151, 32] on span "Restaurants management" at bounding box center [173, 32] width 56 height 8
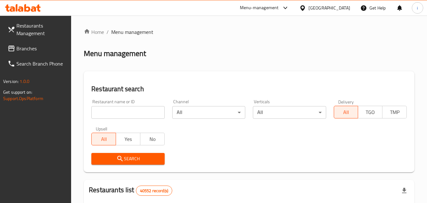
click at [140, 113] on input "search" at bounding box center [127, 112] width 73 height 13
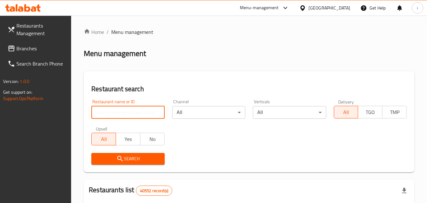
paste input "703485"
type input "703485"
click button "Search" at bounding box center [127, 159] width 73 height 12
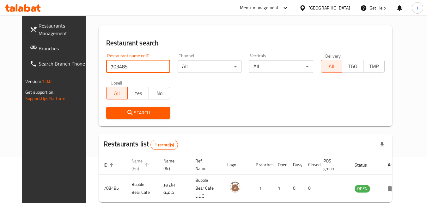
scroll to position [74, 0]
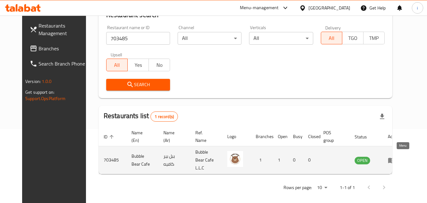
click at [395, 157] on icon "enhanced table" at bounding box center [391, 159] width 7 height 5
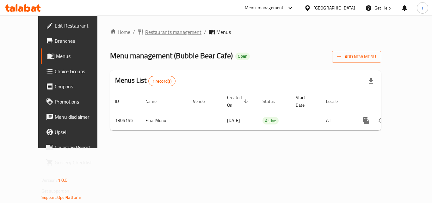
click at [152, 34] on span "Restaurants management" at bounding box center [173, 32] width 56 height 8
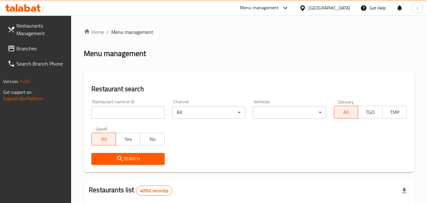
click at [137, 112] on input "search" at bounding box center [127, 112] width 73 height 13
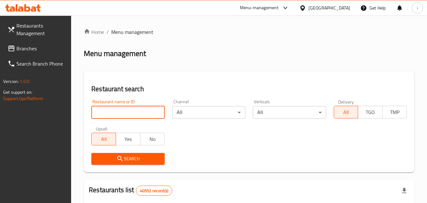
paste input "773564"
type input "773564"
click button "Search" at bounding box center [127, 159] width 73 height 12
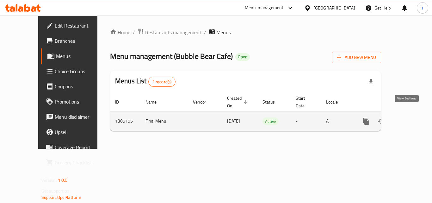
click at [408, 117] on icon "enhanced table" at bounding box center [412, 121] width 8 height 8
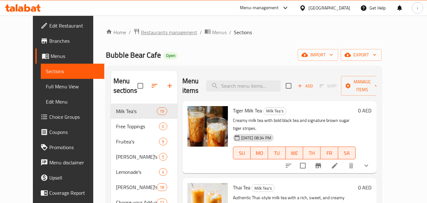
click at [147, 30] on span "Restaurants management" at bounding box center [169, 32] width 56 height 8
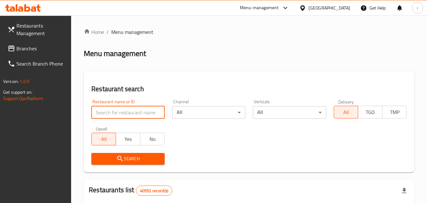
click at [133, 110] on input "search" at bounding box center [127, 112] width 73 height 13
paste input "773564"
type input "773564"
click button "Search" at bounding box center [127, 159] width 73 height 12
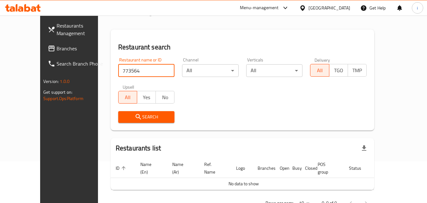
scroll to position [56, 0]
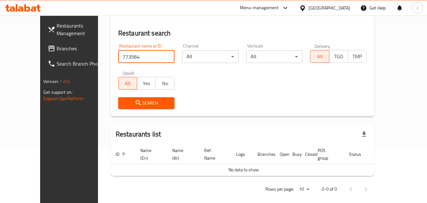
click at [271, 7] on div "Menu-management" at bounding box center [259, 8] width 39 height 8
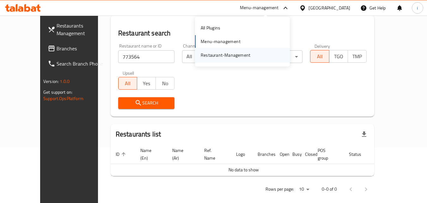
click at [239, 54] on div "Restaurant-Management" at bounding box center [226, 55] width 50 height 7
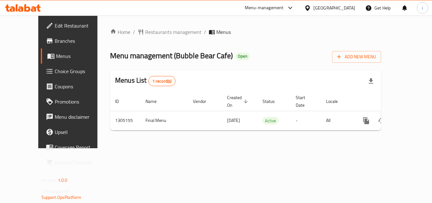
click at [145, 32] on span "Restaurants management" at bounding box center [173, 32] width 56 height 8
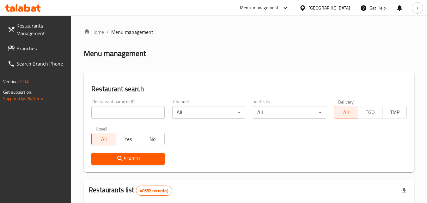
click at [132, 113] on input "search" at bounding box center [127, 112] width 73 height 13
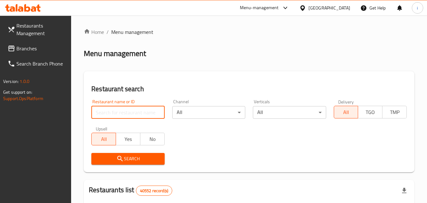
paste input "703485"
type input "703485"
click button "Search" at bounding box center [127, 159] width 73 height 12
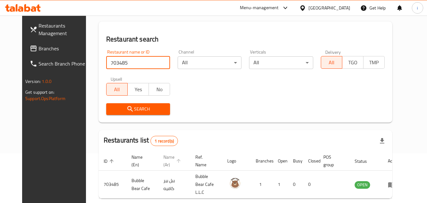
scroll to position [74, 0]
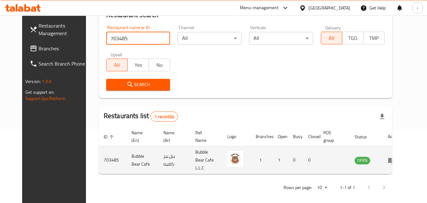
click at [395, 160] on icon "enhanced table" at bounding box center [392, 160] width 8 height 8
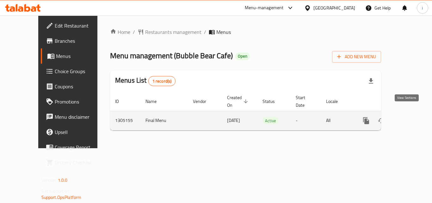
click at [408, 117] on icon "enhanced table" at bounding box center [412, 121] width 8 height 8
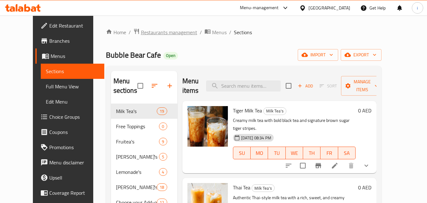
click at [145, 36] on span "Restaurants management" at bounding box center [169, 32] width 56 height 8
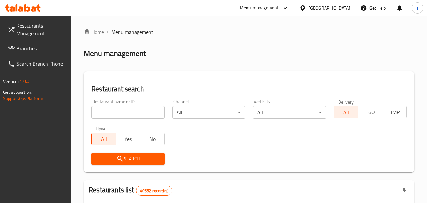
click at [135, 110] on input "search" at bounding box center [127, 112] width 73 height 13
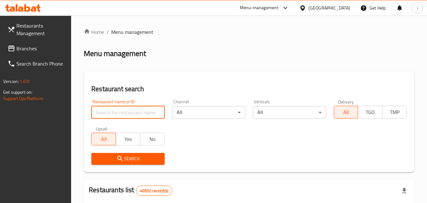
paste input "703485"
type input "703485"
click button "Search" at bounding box center [127, 159] width 73 height 12
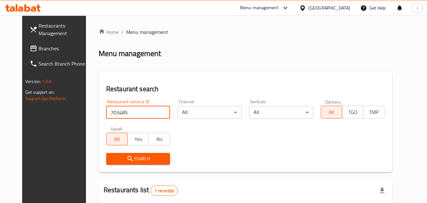
click button "Search" at bounding box center [138, 159] width 64 height 12
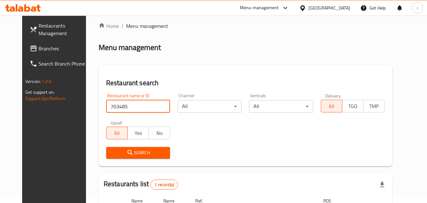
scroll to position [74, 0]
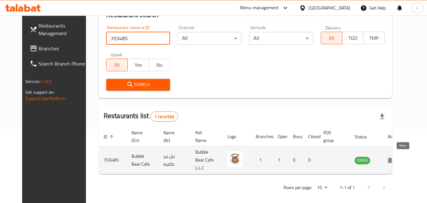
click at [399, 157] on link "enhanced table" at bounding box center [394, 160] width 12 height 8
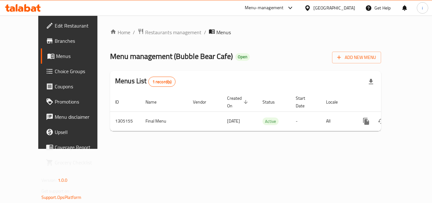
click at [322, 10] on div "[GEOGRAPHIC_DATA]" at bounding box center [334, 7] width 42 height 7
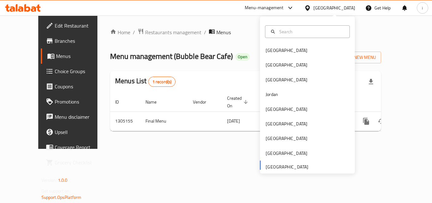
click at [253, 4] on div "Menu-management" at bounding box center [264, 8] width 39 height 8
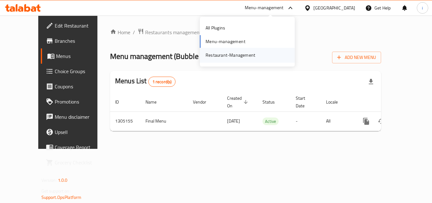
click at [258, 50] on div "Restaurant-Management" at bounding box center [230, 55] width 60 height 15
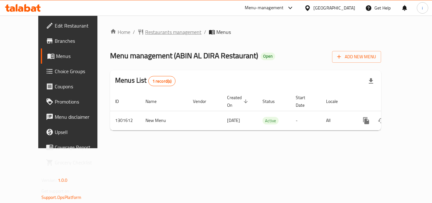
click at [146, 34] on span "Restaurants management" at bounding box center [173, 32] width 56 height 8
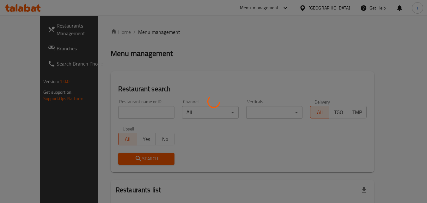
click at [125, 112] on div at bounding box center [213, 101] width 427 height 203
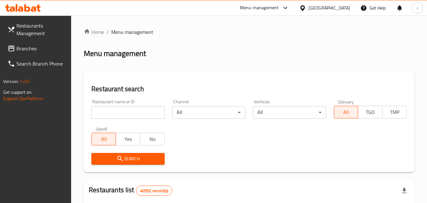
click at [125, 112] on input "search" at bounding box center [127, 112] width 73 height 13
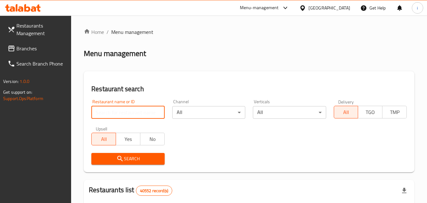
paste input "702003"
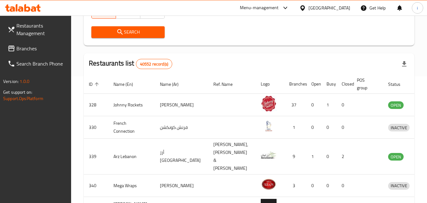
type input "702003"
click button "Search" at bounding box center [127, 32] width 73 height 12
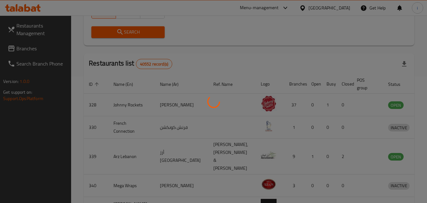
scroll to position [74, 0]
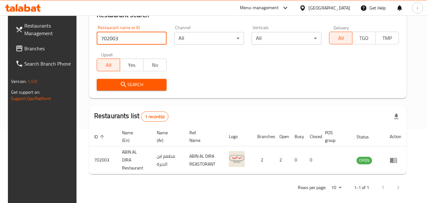
click at [277, 7] on div "Menu-management" at bounding box center [259, 8] width 39 height 8
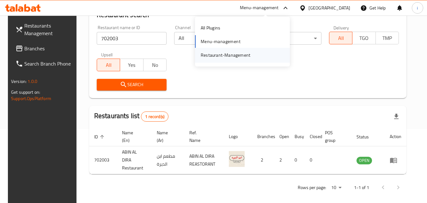
click at [230, 54] on div "Restaurant-Management" at bounding box center [226, 55] width 50 height 7
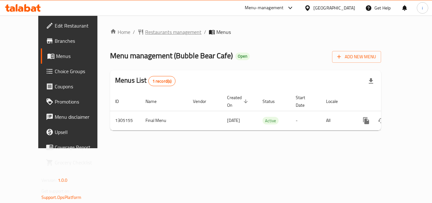
click at [152, 30] on span "Restaurants management" at bounding box center [173, 32] width 56 height 8
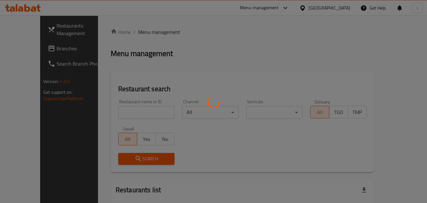
click at [133, 113] on div at bounding box center [213, 101] width 427 height 203
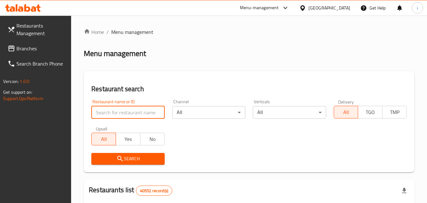
click at [132, 113] on input "search" at bounding box center [127, 112] width 73 height 13
paste input "703485"
type input "703485"
click button "Search" at bounding box center [127, 159] width 73 height 12
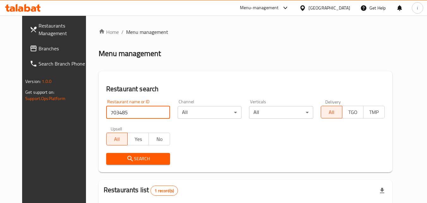
click at [332, 8] on div "[GEOGRAPHIC_DATA]" at bounding box center [329, 7] width 42 height 7
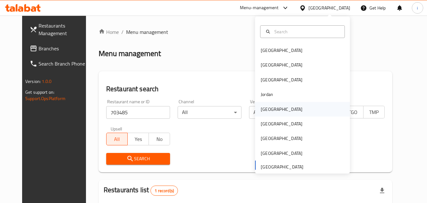
click at [266, 110] on div "[GEOGRAPHIC_DATA]" at bounding box center [282, 109] width 42 height 7
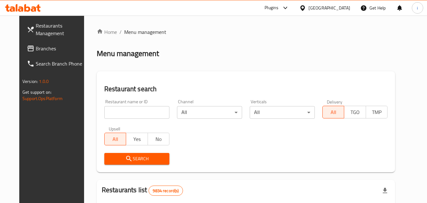
click at [289, 7] on div at bounding box center [284, 8] width 10 height 8
click at [283, 54] on div "Restaurant-Management" at bounding box center [270, 57] width 95 height 15
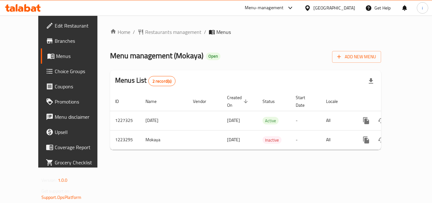
click at [146, 33] on span "Restaurants management" at bounding box center [173, 32] width 56 height 8
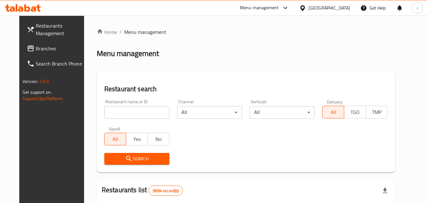
click at [137, 112] on input "search" at bounding box center [136, 112] width 65 height 13
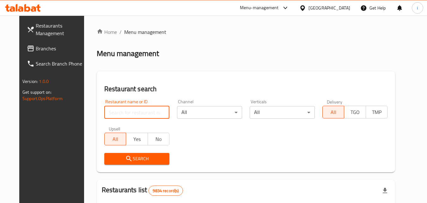
paste input "674319"
type input "674319"
click button "Search" at bounding box center [136, 159] width 65 height 12
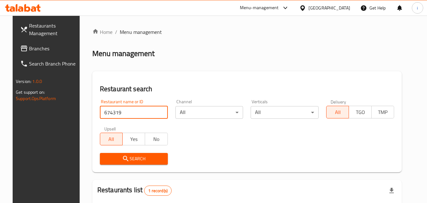
scroll to position [74, 0]
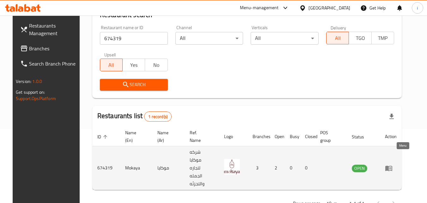
click at [392, 165] on icon "enhanced table" at bounding box center [388, 167] width 7 height 5
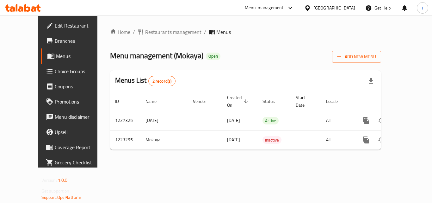
click at [309, 6] on icon at bounding box center [307, 7] width 4 height 5
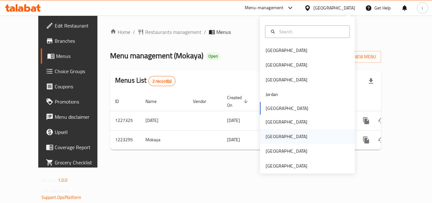
click at [272, 137] on div "[GEOGRAPHIC_DATA]" at bounding box center [286, 136] width 52 height 15
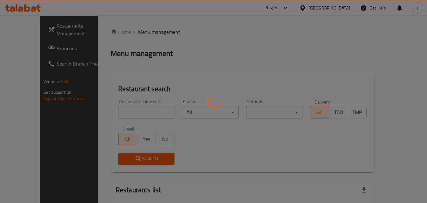
click at [29, 50] on div at bounding box center [213, 101] width 427 height 203
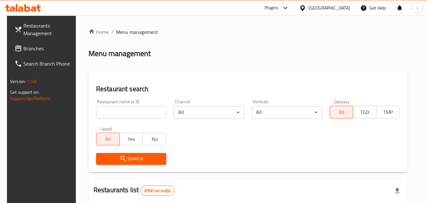
click at [34, 50] on span "Branches" at bounding box center [48, 49] width 50 height 8
